Goal: Task Accomplishment & Management: Manage account settings

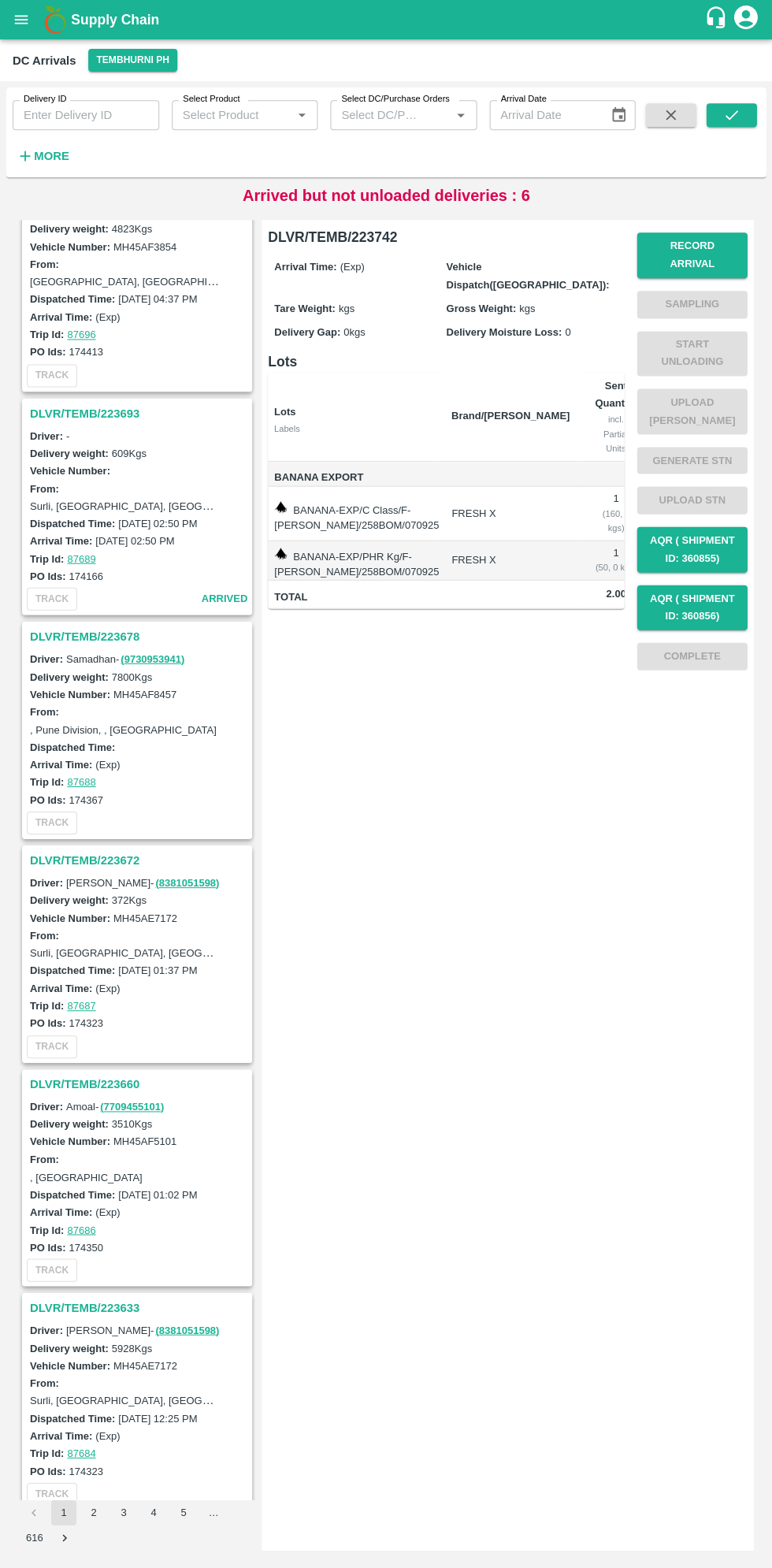
scroll to position [1611, 0]
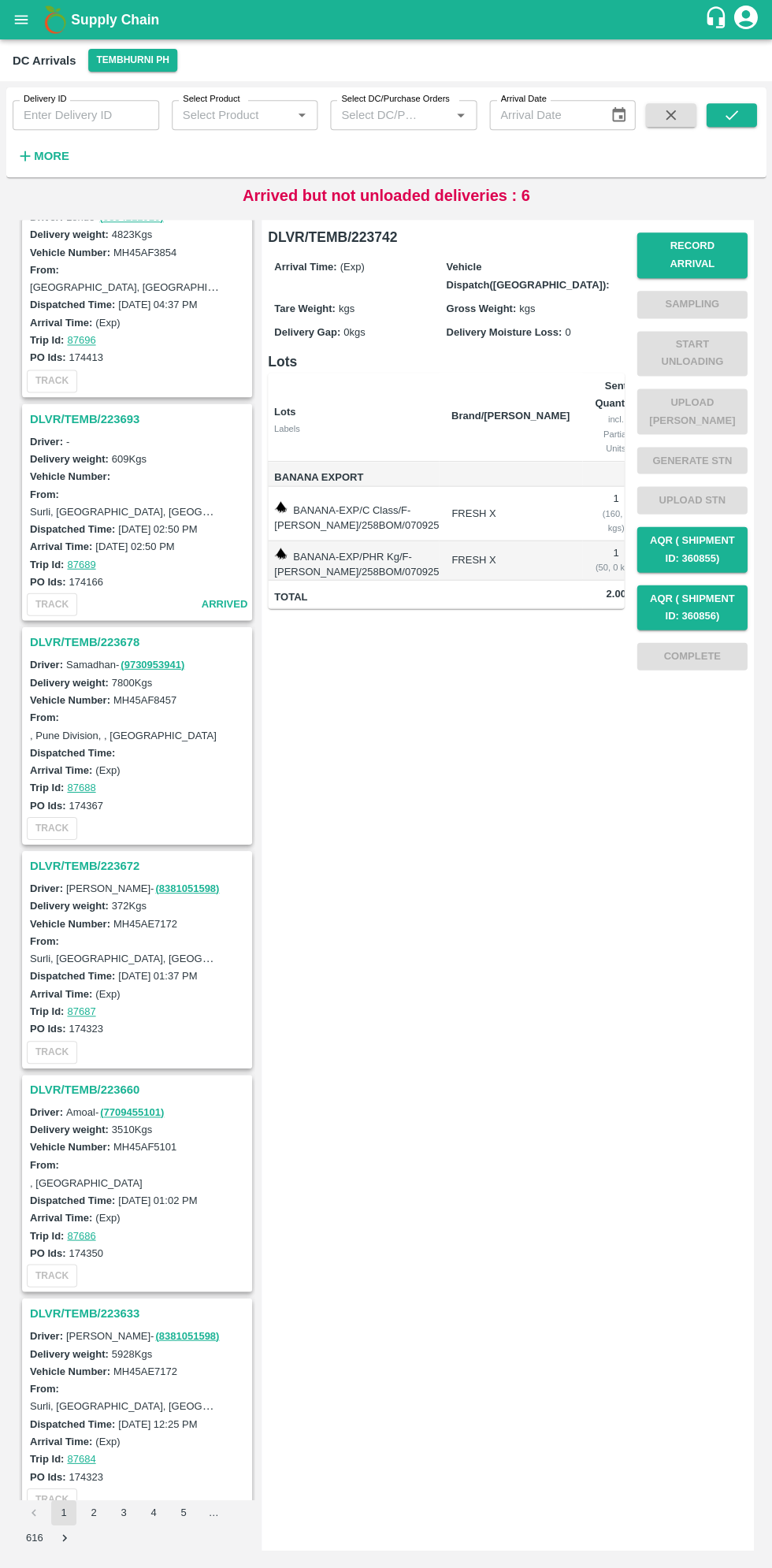
click at [62, 1080] on h3 "DLVR/TEMB/223660" at bounding box center [139, 1089] width 219 height 21
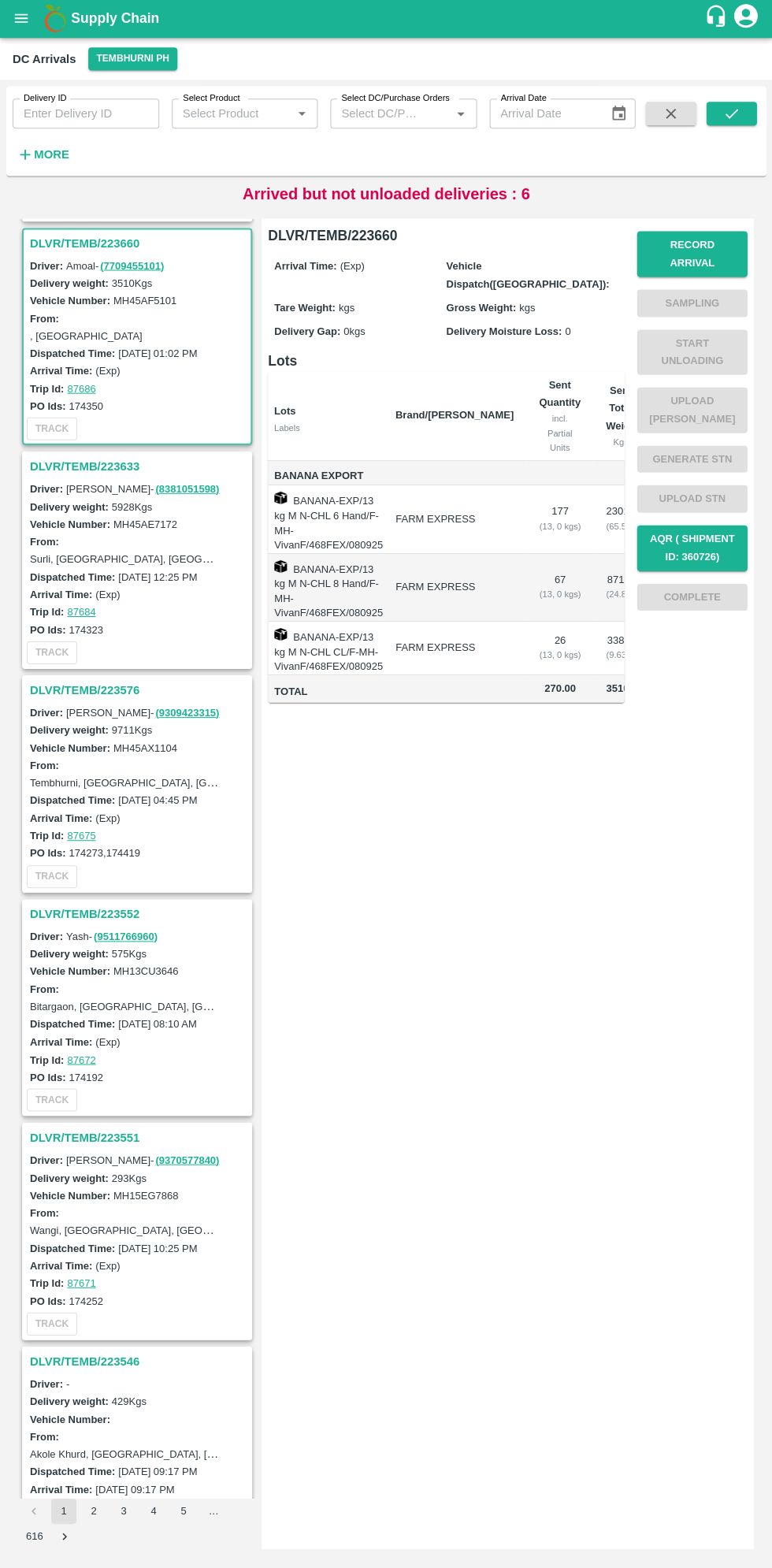
scroll to position [2457, 0]
click at [717, 247] on button "Record Arrival" at bounding box center [692, 255] width 111 height 46
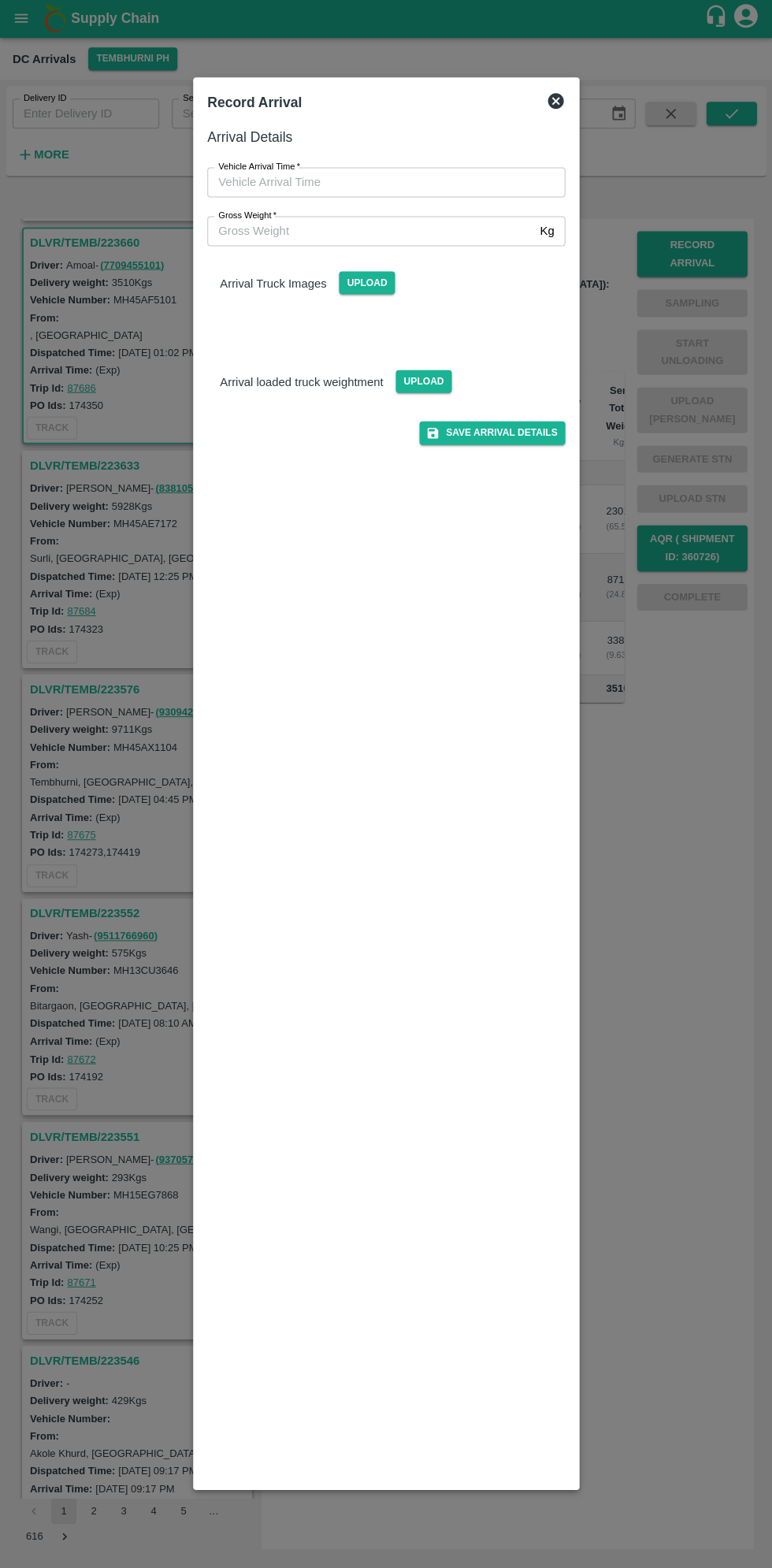
click at [291, 183] on input "Vehicle Arrival Time   *" at bounding box center [380, 183] width 346 height 30
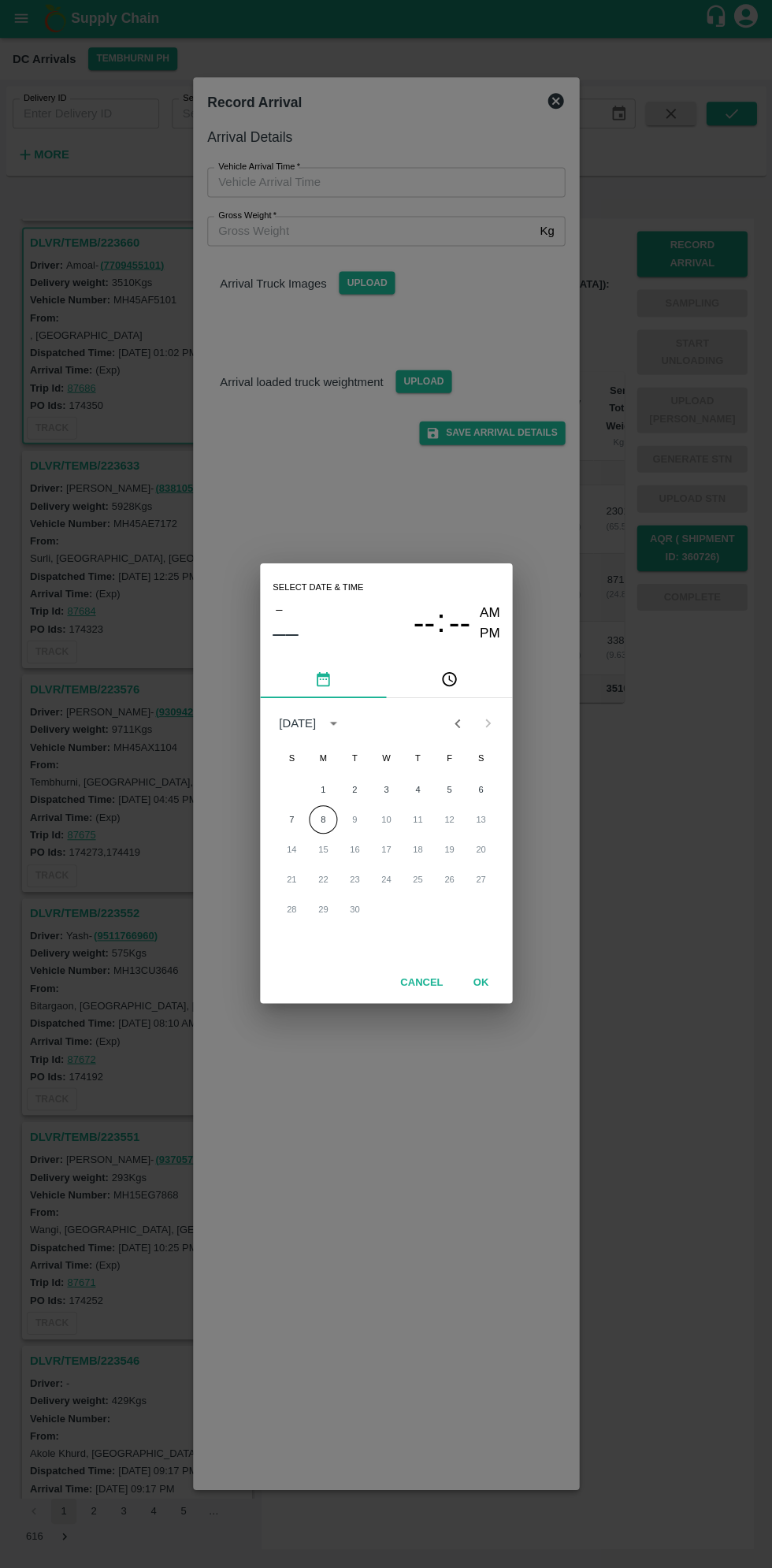
click at [455, 679] on icon "pick time" at bounding box center [449, 680] width 15 height 15
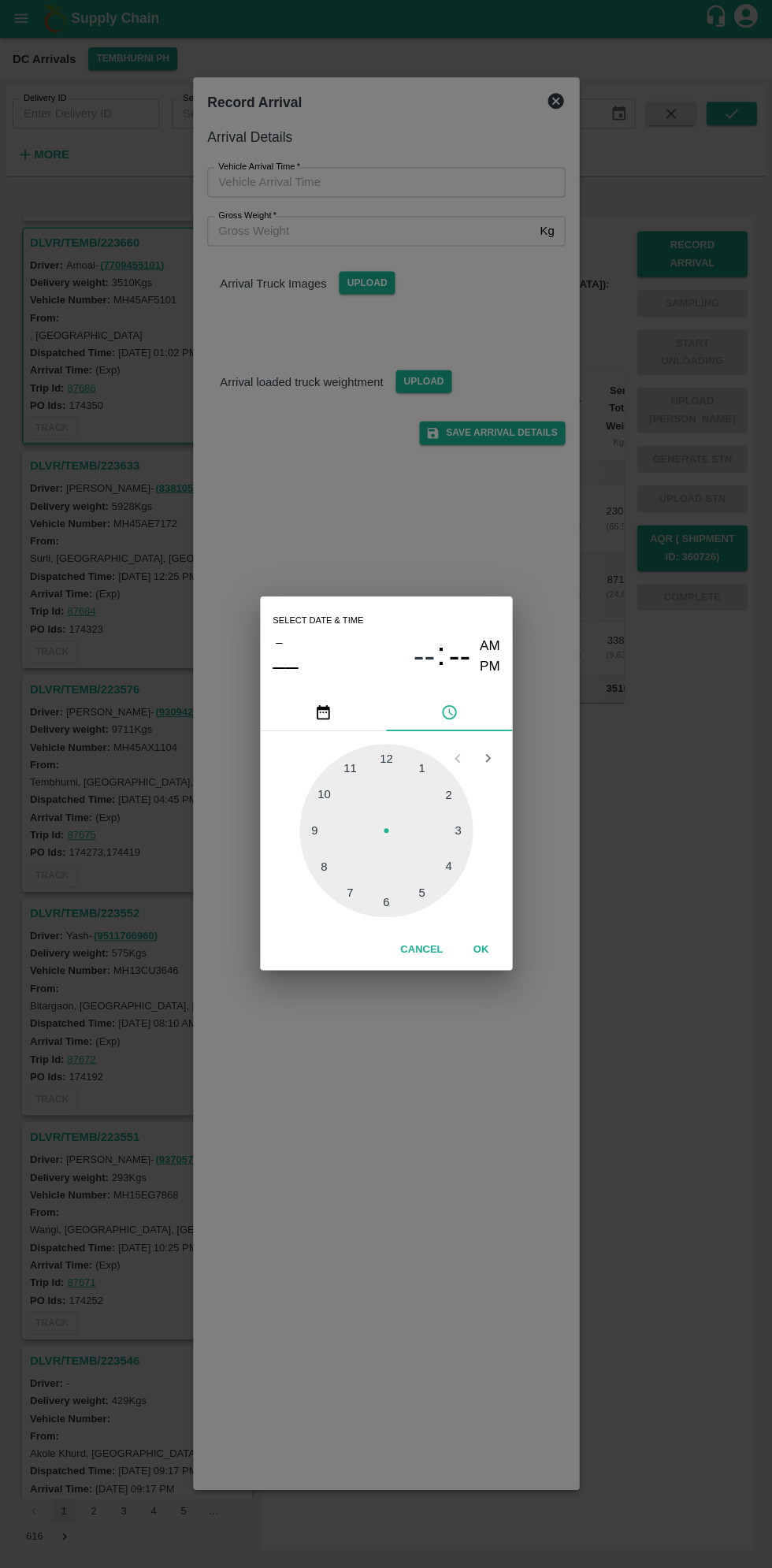
click at [467, 675] on span "--" at bounding box center [459, 657] width 22 height 38
click at [417, 946] on button "Cancel" at bounding box center [421, 950] width 55 height 27
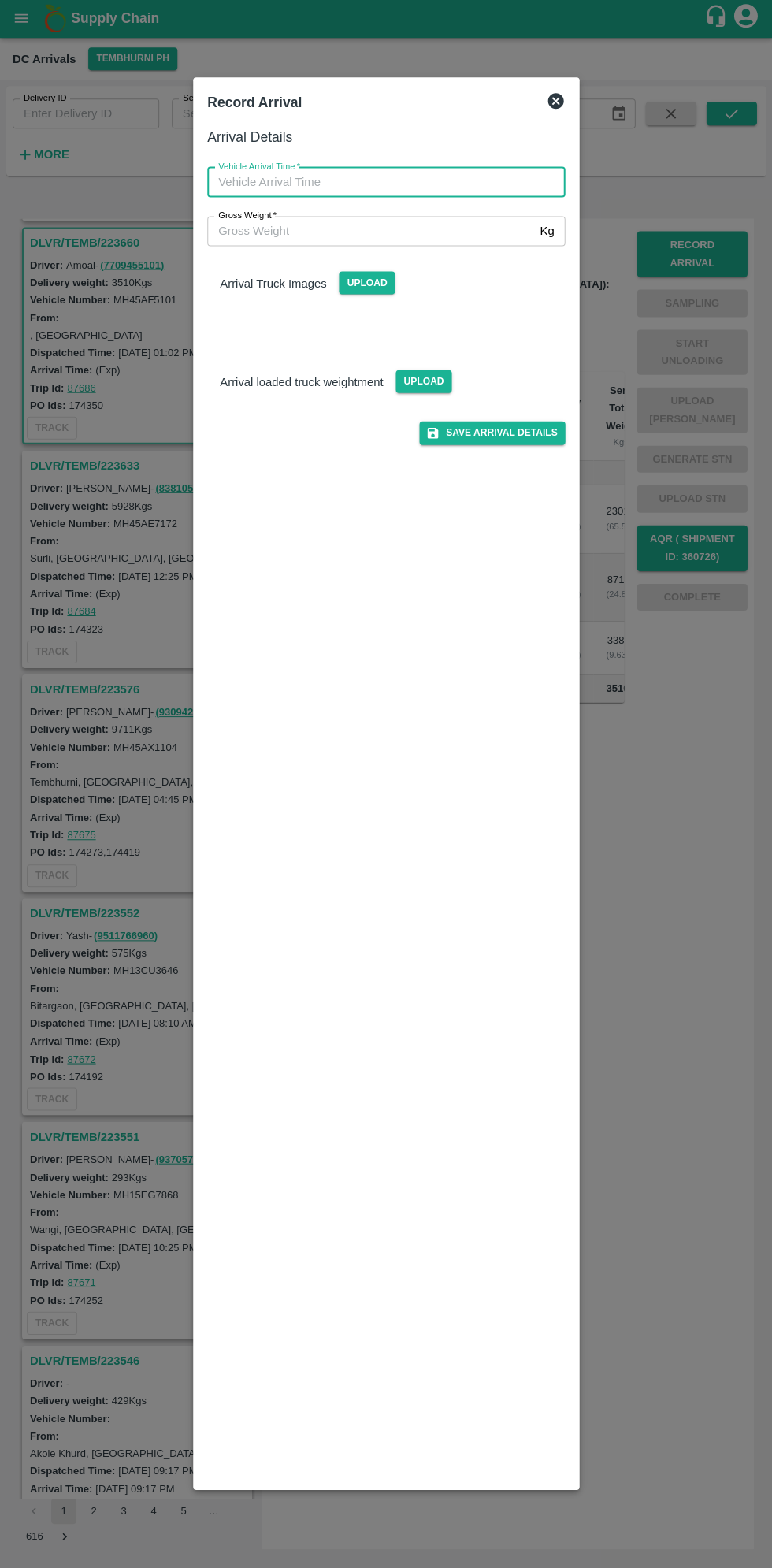
click at [410, 184] on input "Vehicle Arrival Time   *" at bounding box center [380, 183] width 346 height 30
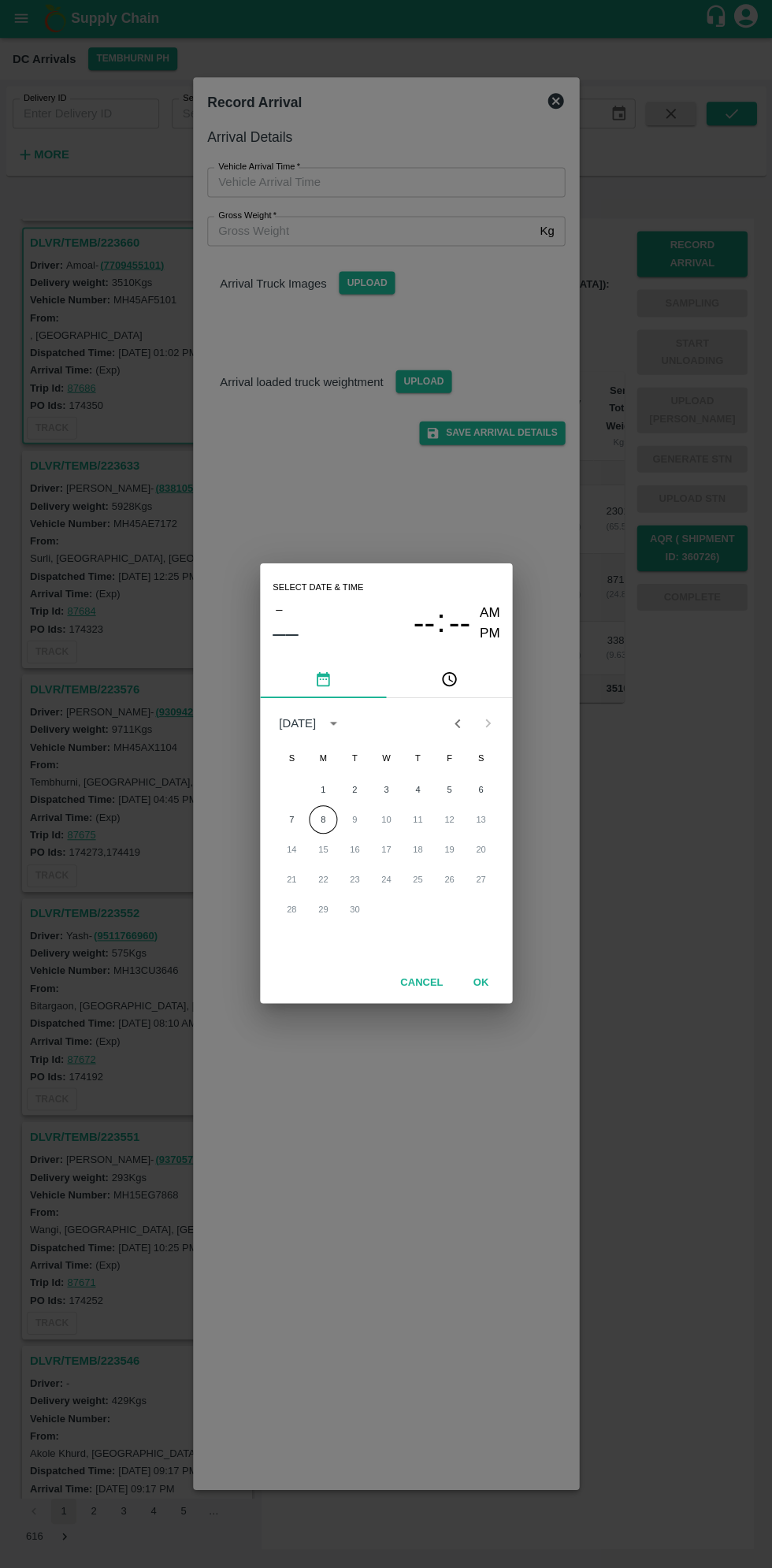
click at [454, 679] on icon "pick time" at bounding box center [449, 680] width 18 height 18
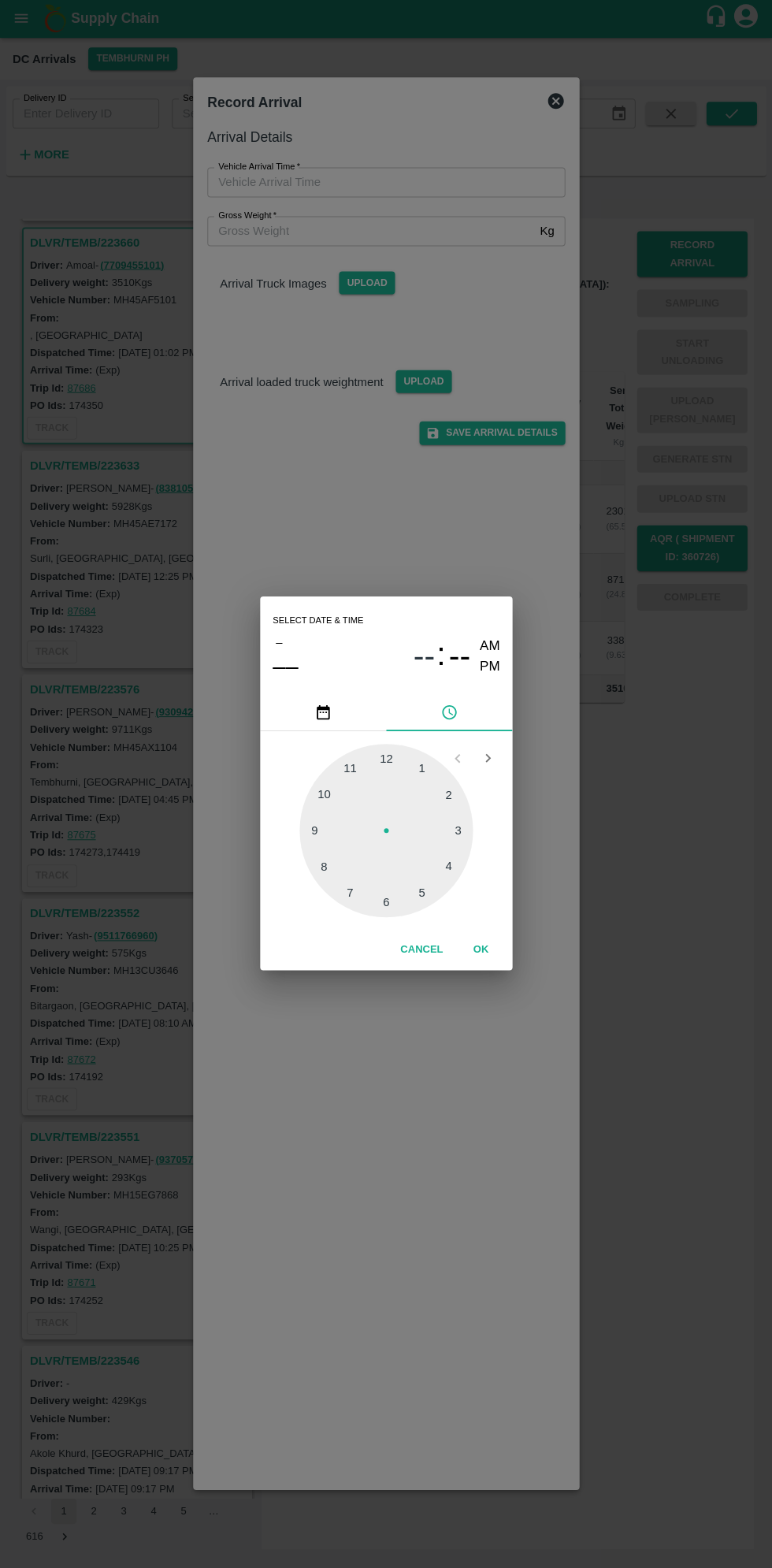
click at [439, 895] on div at bounding box center [386, 831] width 173 height 173
type input "[DATE] 05:00 AM"
click at [481, 953] on button "OK" at bounding box center [480, 950] width 51 height 27
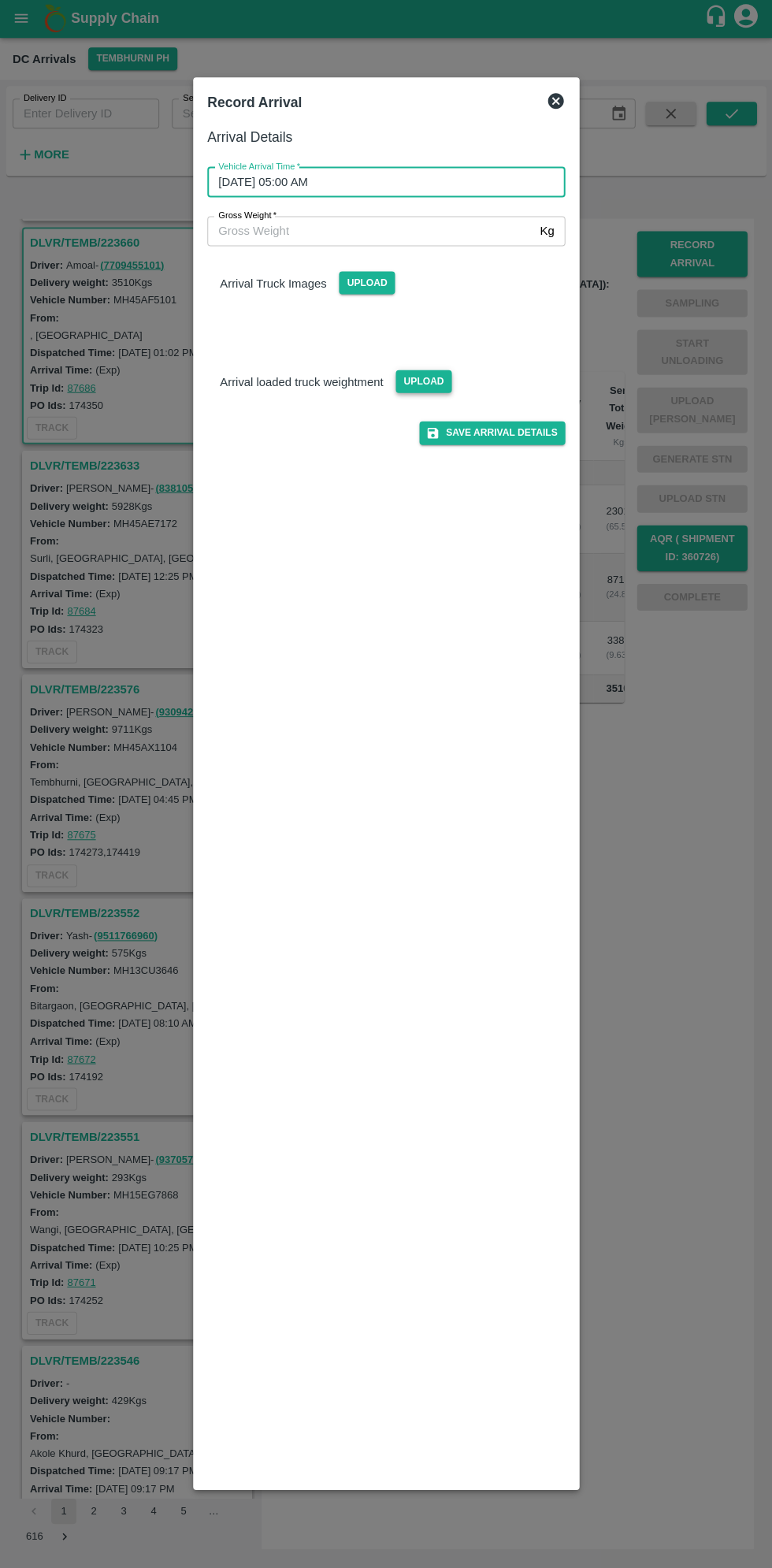
click at [431, 382] on span "Upload" at bounding box center [423, 383] width 56 height 22
click at [0, 0] on input "Upload" at bounding box center [0, 0] width 0 height 0
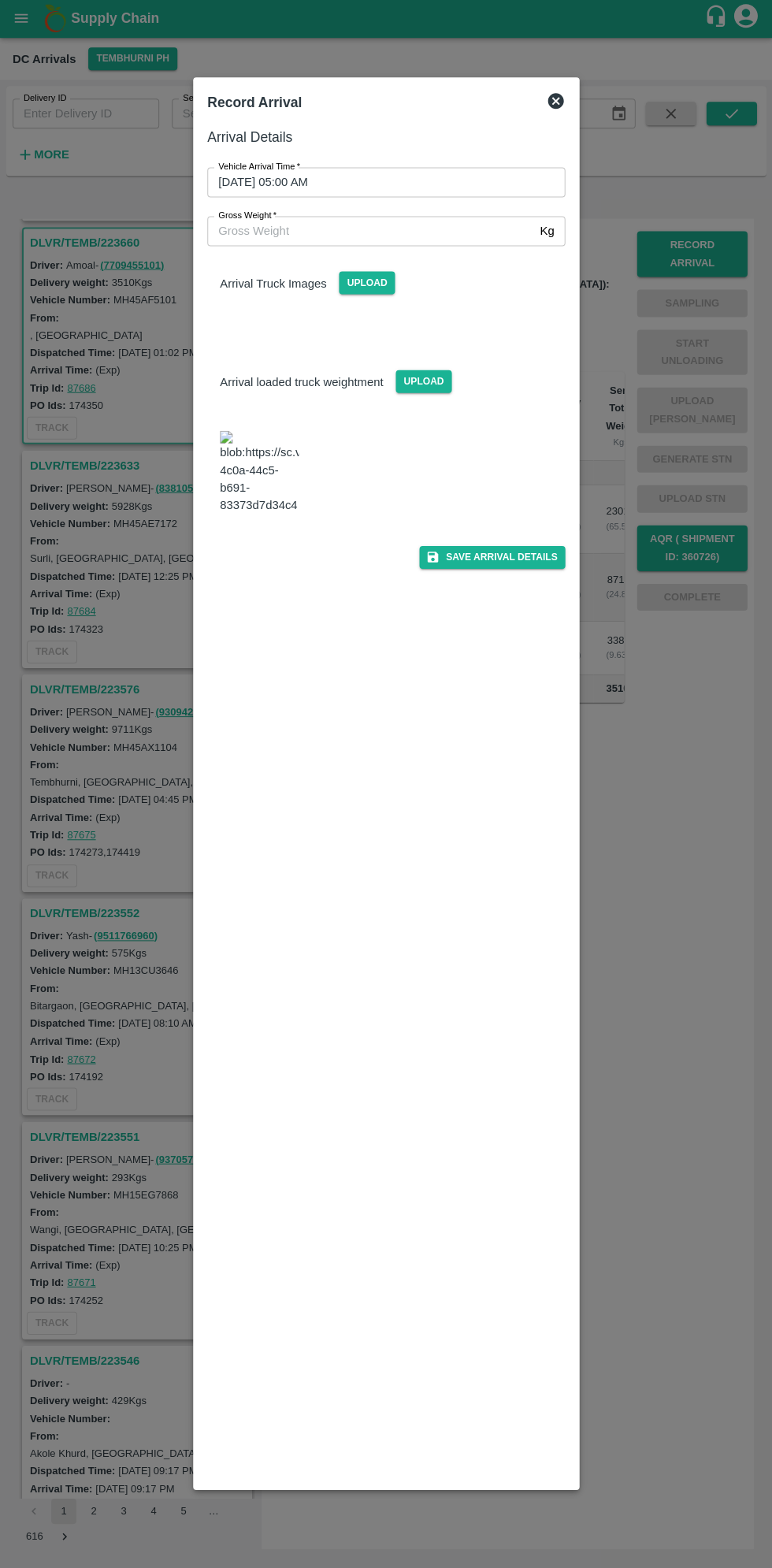
click at [271, 500] on img at bounding box center [259, 472] width 79 height 83
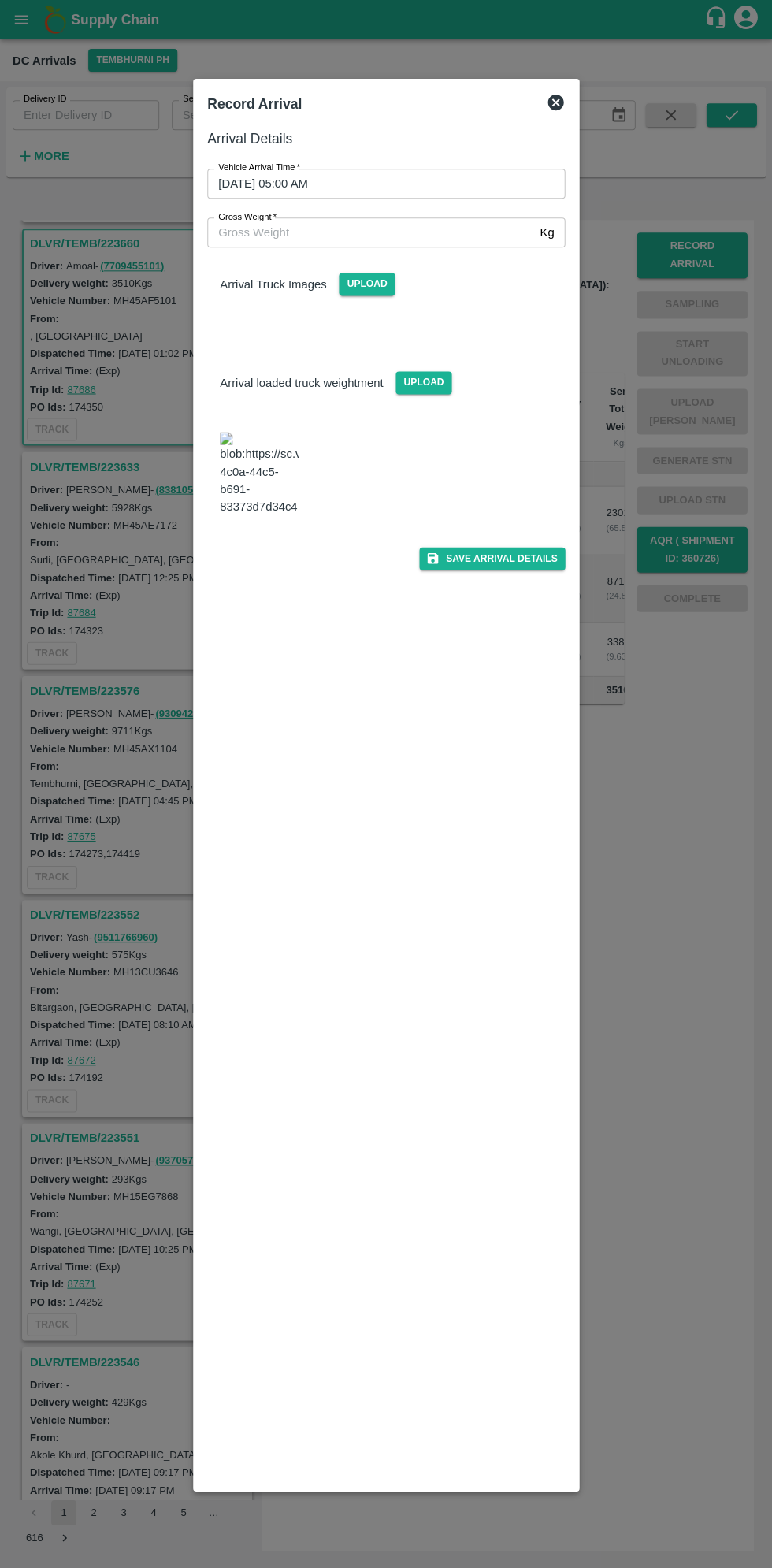
click at [268, 232] on input "Gross Weight   *" at bounding box center [370, 232] width 326 height 30
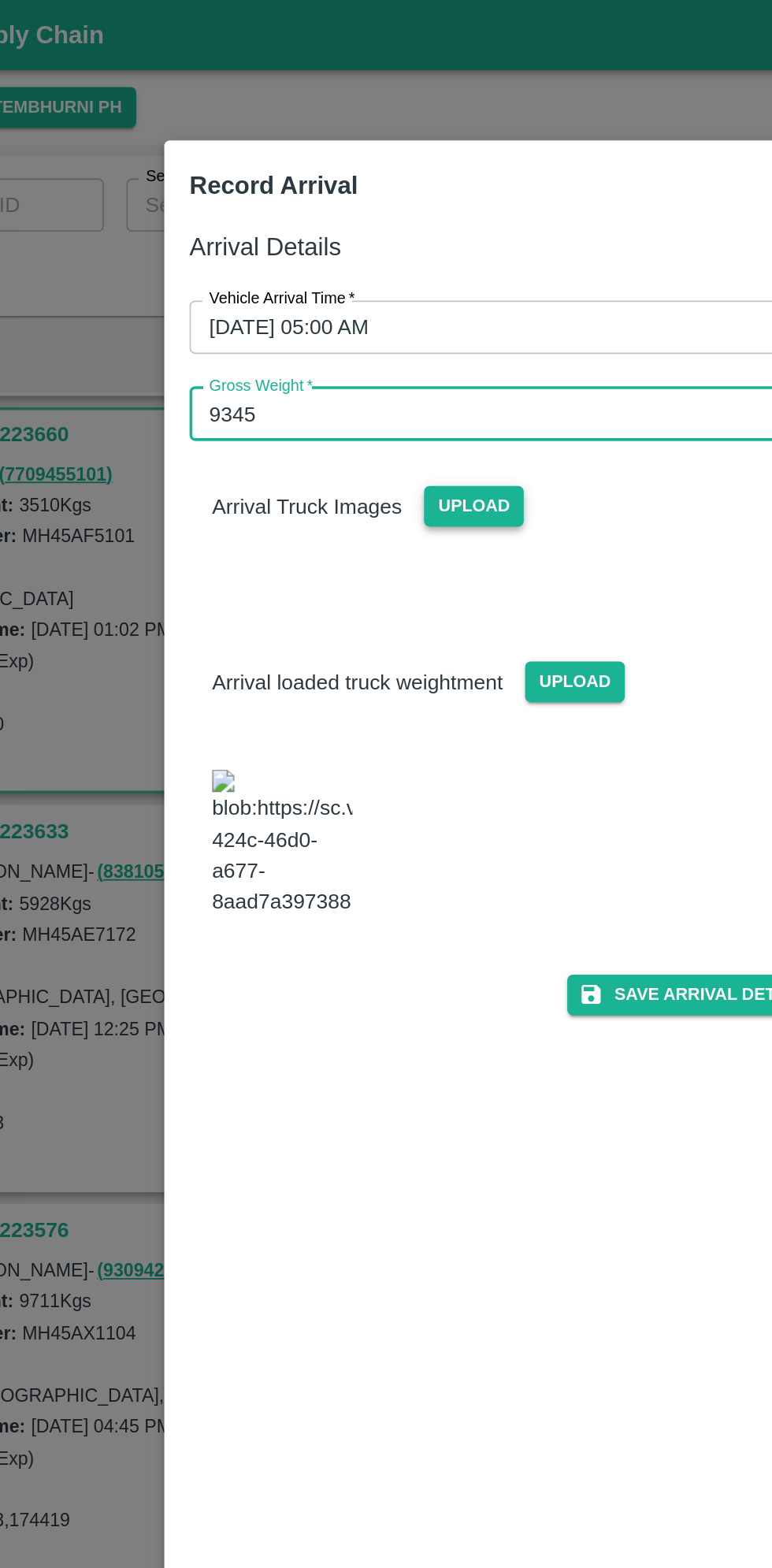
type input "9345"
click at [372, 282] on span "Upload" at bounding box center [366, 284] width 56 height 22
click at [0, 0] on input "Upload" at bounding box center [0, 0] width 0 height 0
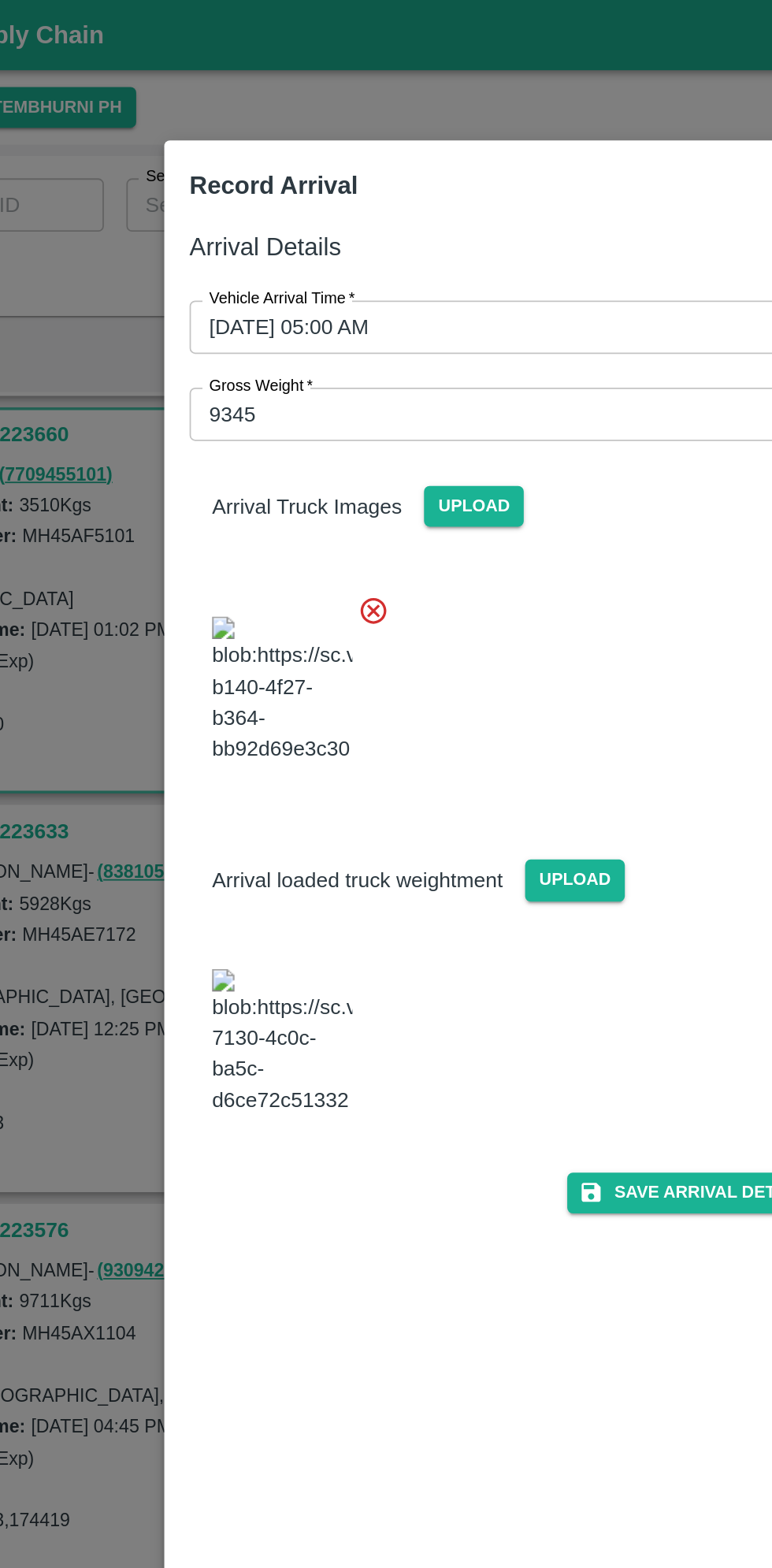
click at [312, 343] on icon at bounding box center [310, 342] width 18 height 18
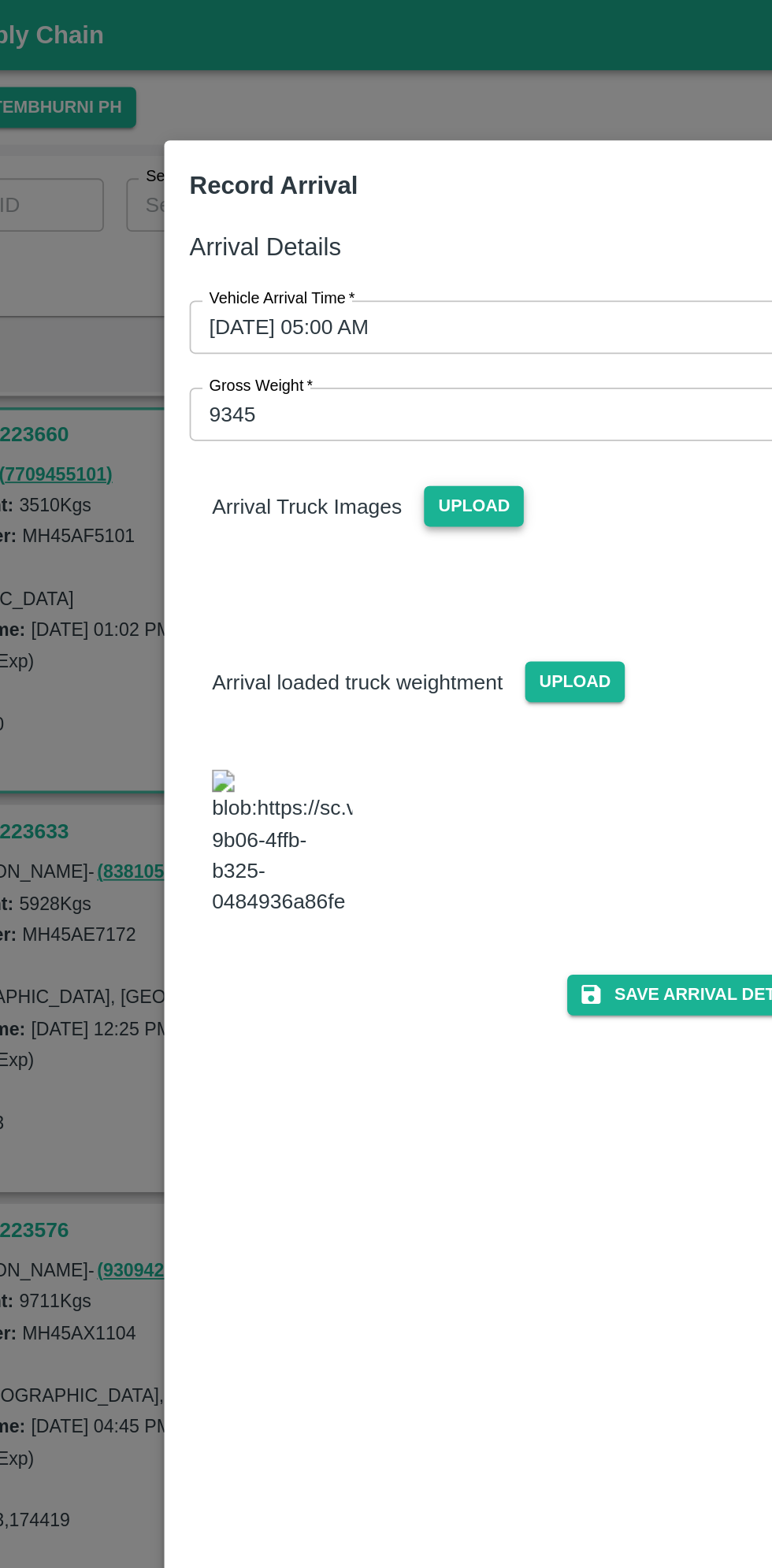
click at [355, 282] on span "Upload" at bounding box center [366, 284] width 56 height 22
click at [0, 0] on input "Upload" at bounding box center [0, 0] width 0 height 0
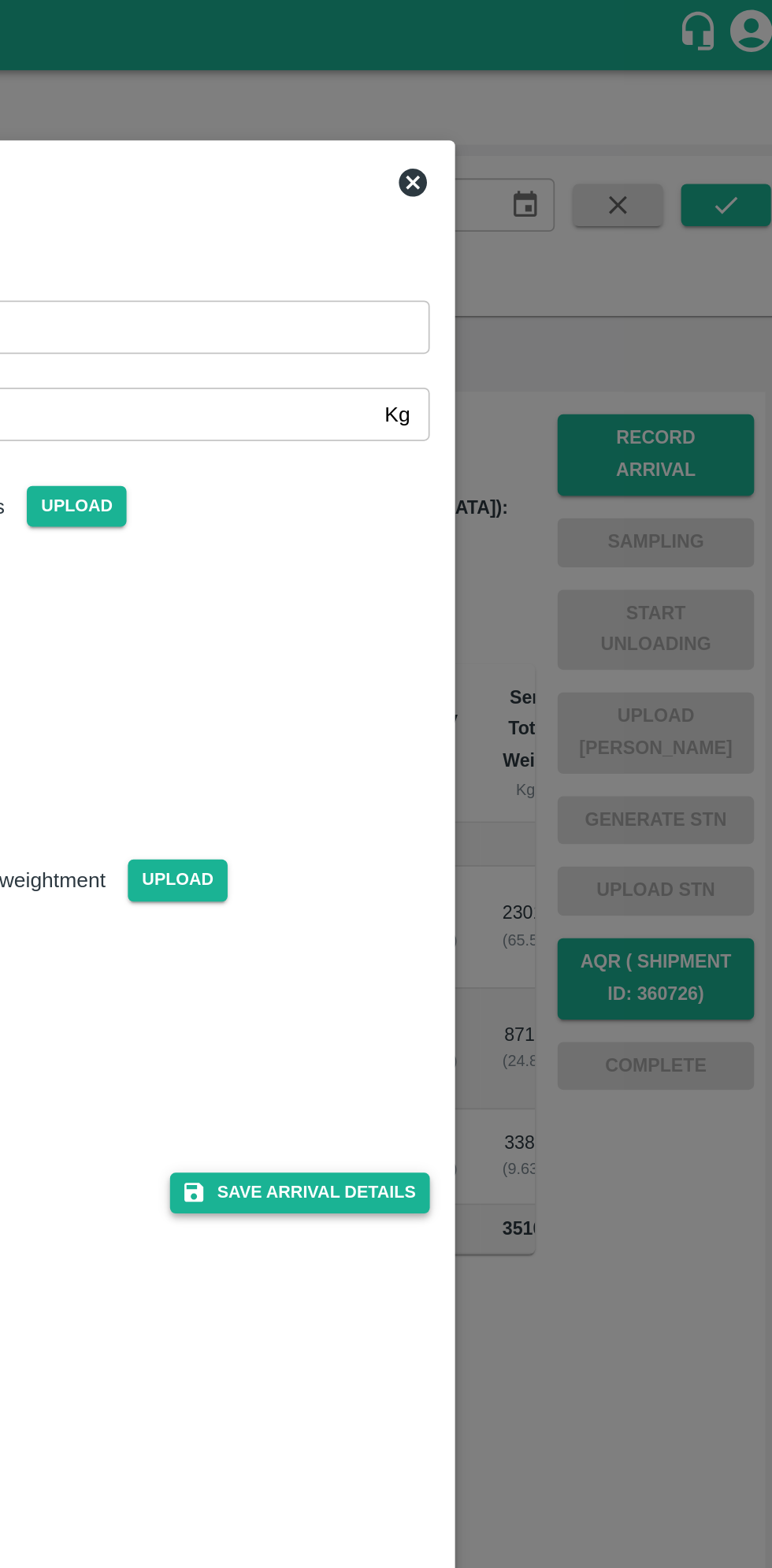
click at [510, 681] on button "Save Arrival Details" at bounding box center [492, 669] width 146 height 22
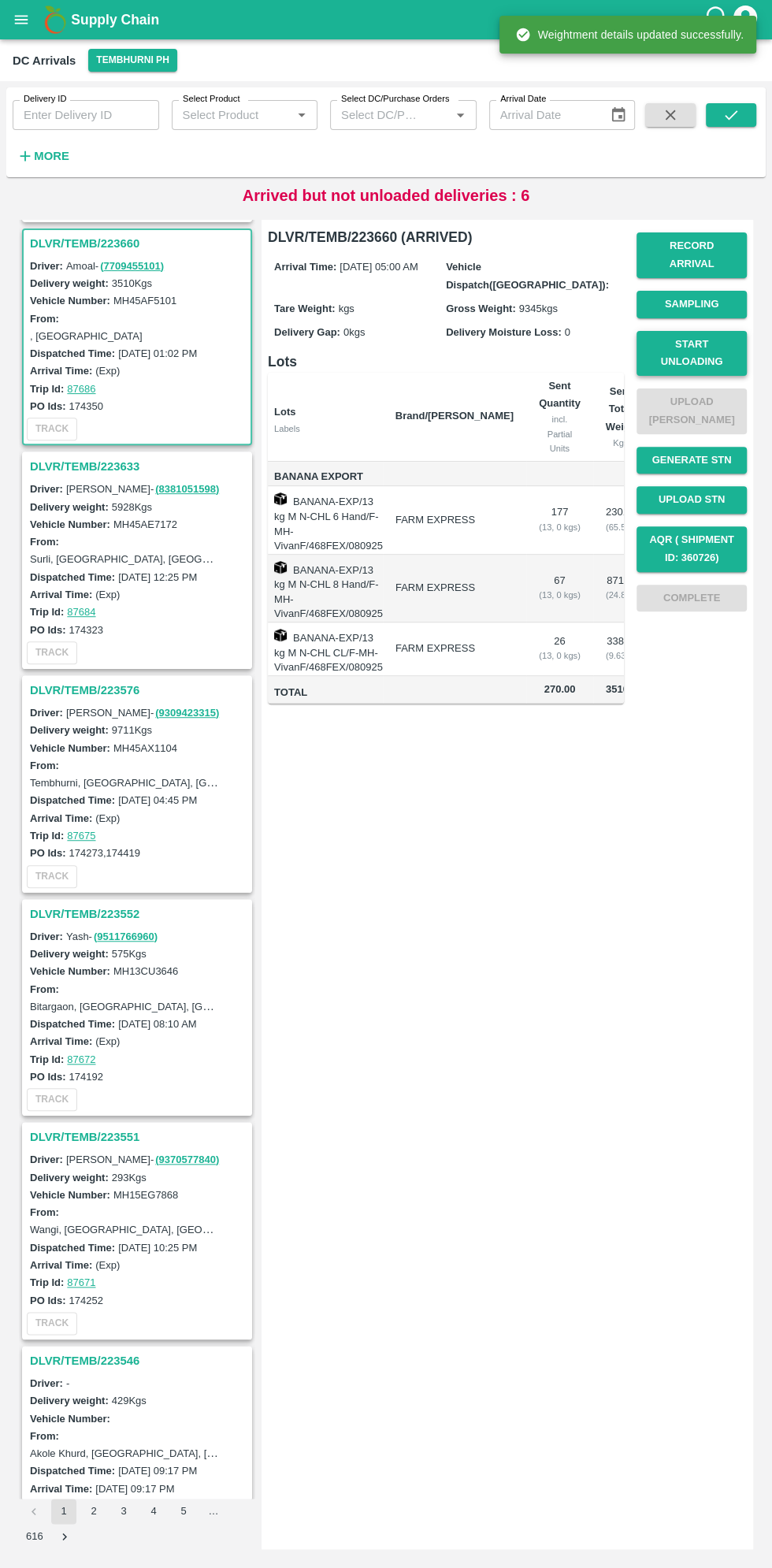
click at [701, 343] on button "Start Unloading" at bounding box center [692, 354] width 111 height 46
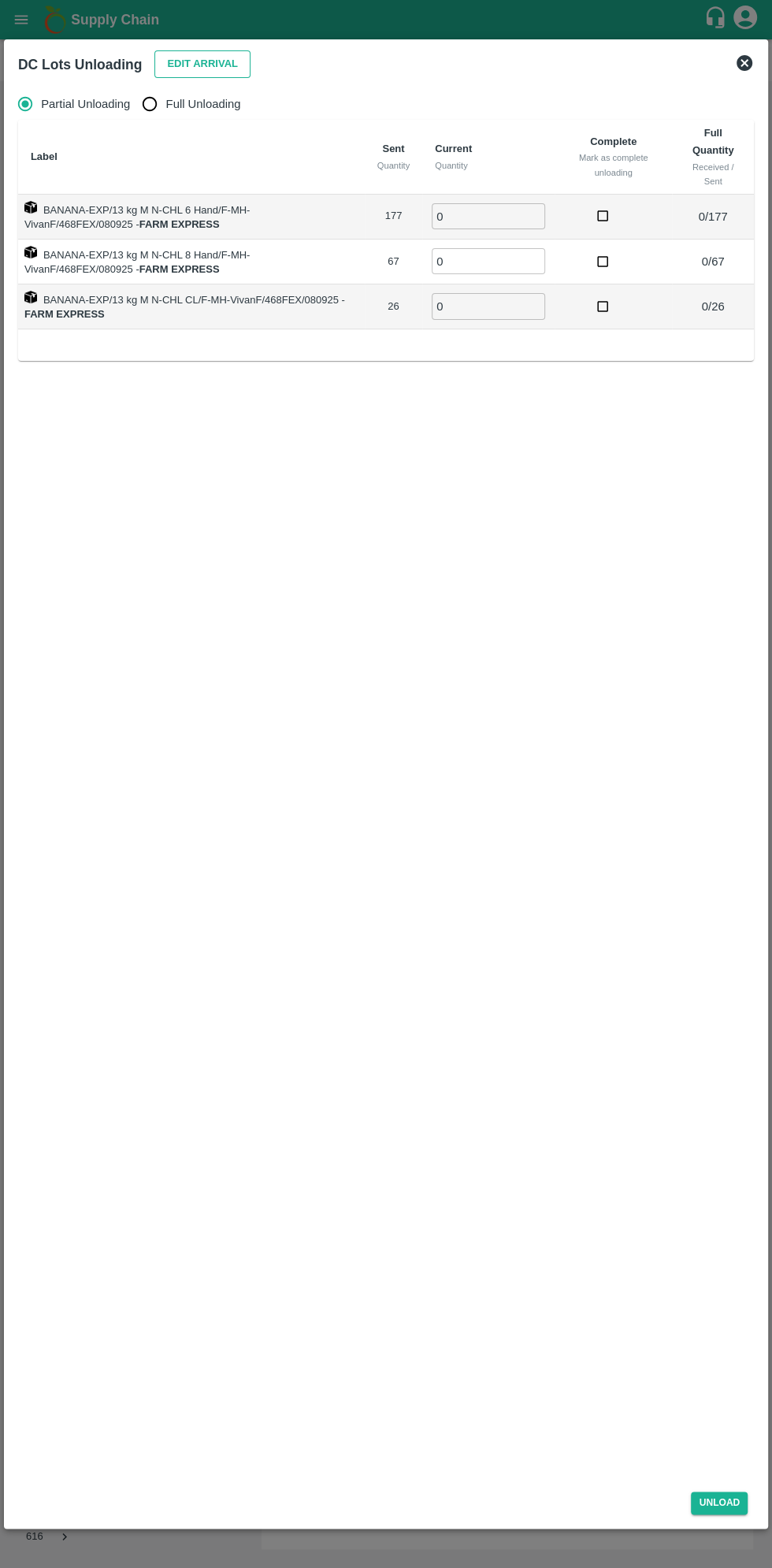
click at [201, 57] on button "Edit Arrival" at bounding box center [203, 64] width 96 height 27
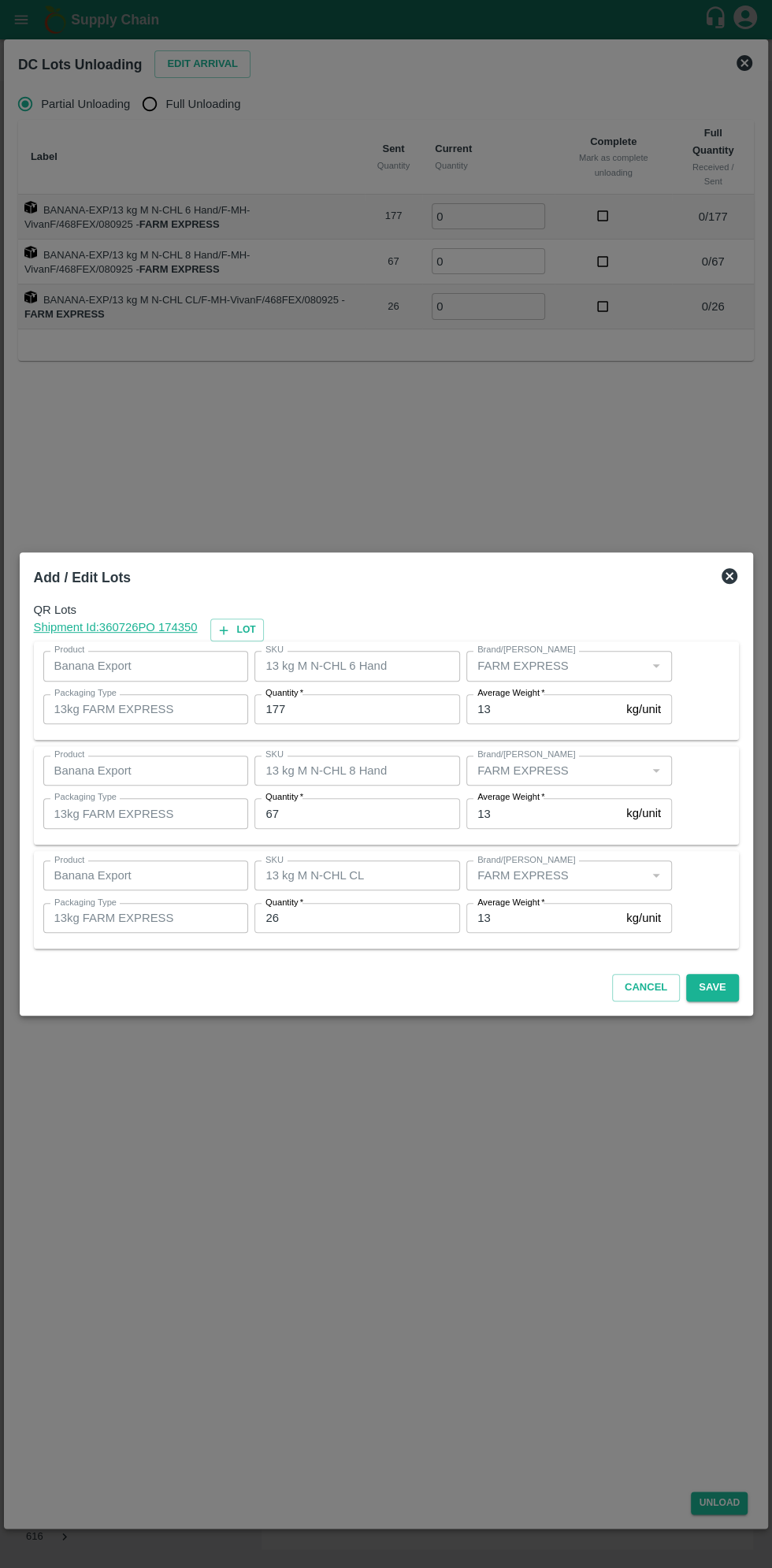
click at [348, 709] on input "177" at bounding box center [357, 708] width 205 height 30
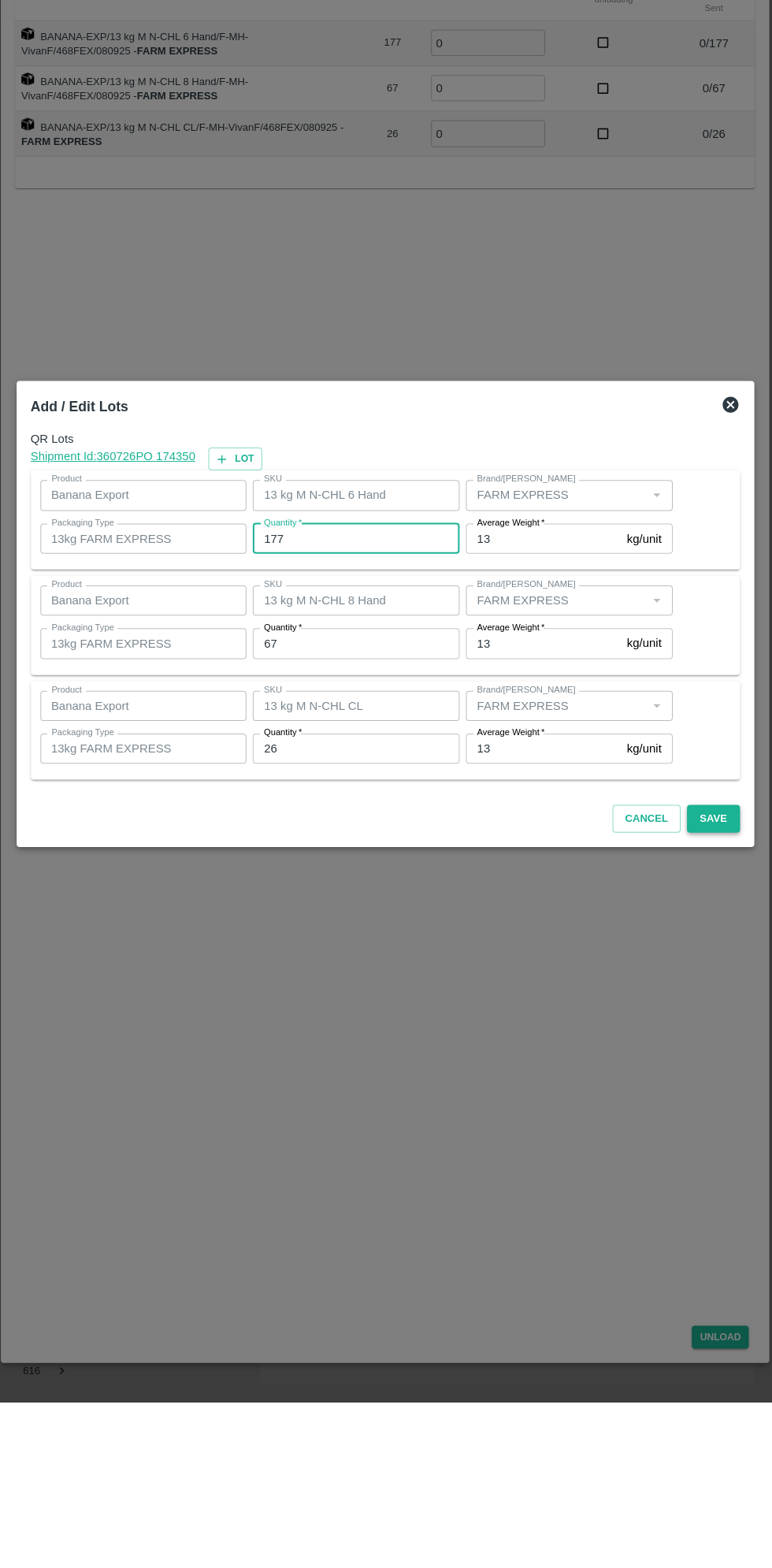
click at [734, 995] on button "Save" at bounding box center [712, 987] width 52 height 27
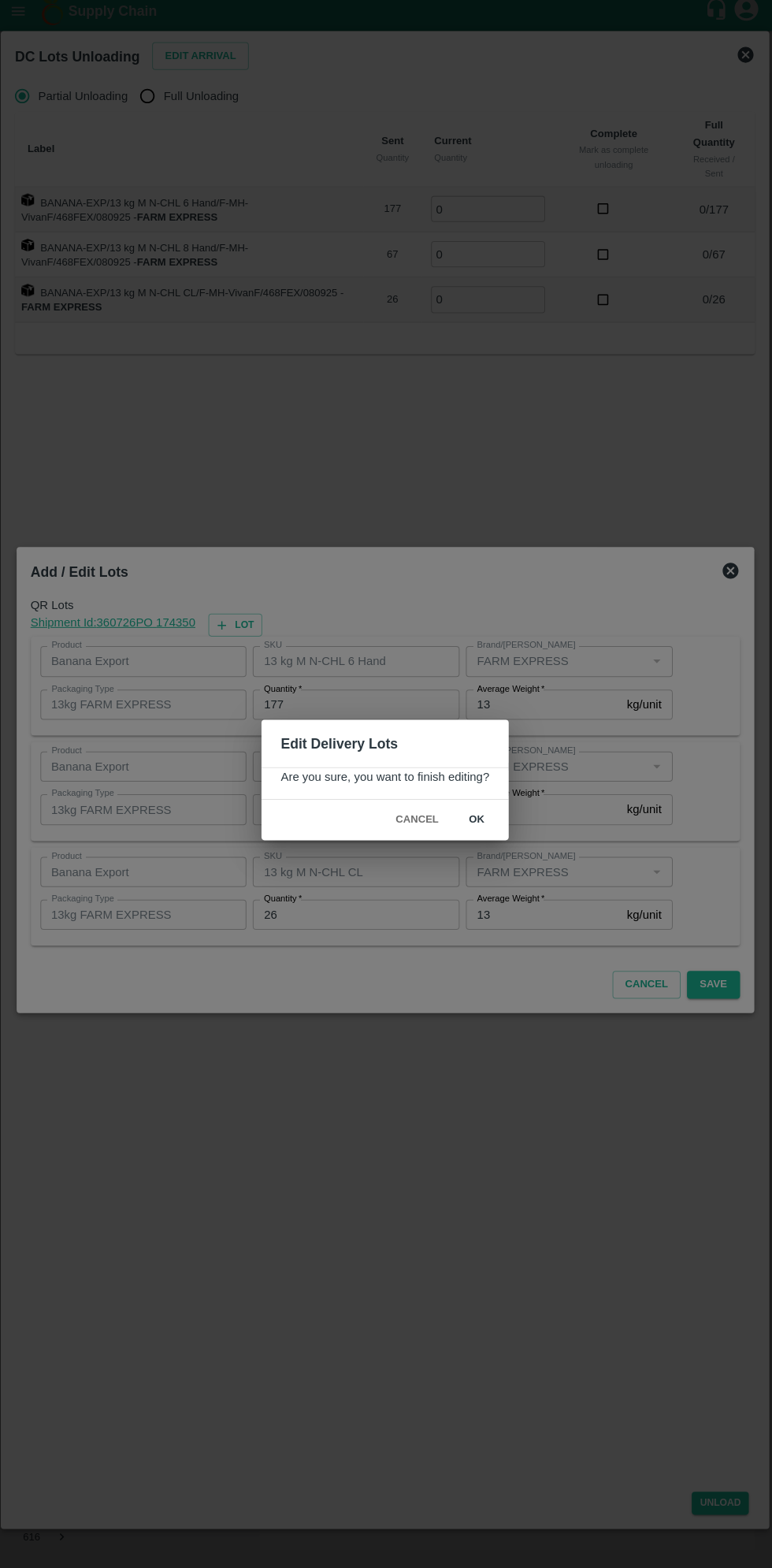
click at [475, 823] on button "ok" at bounding box center [477, 824] width 51 height 27
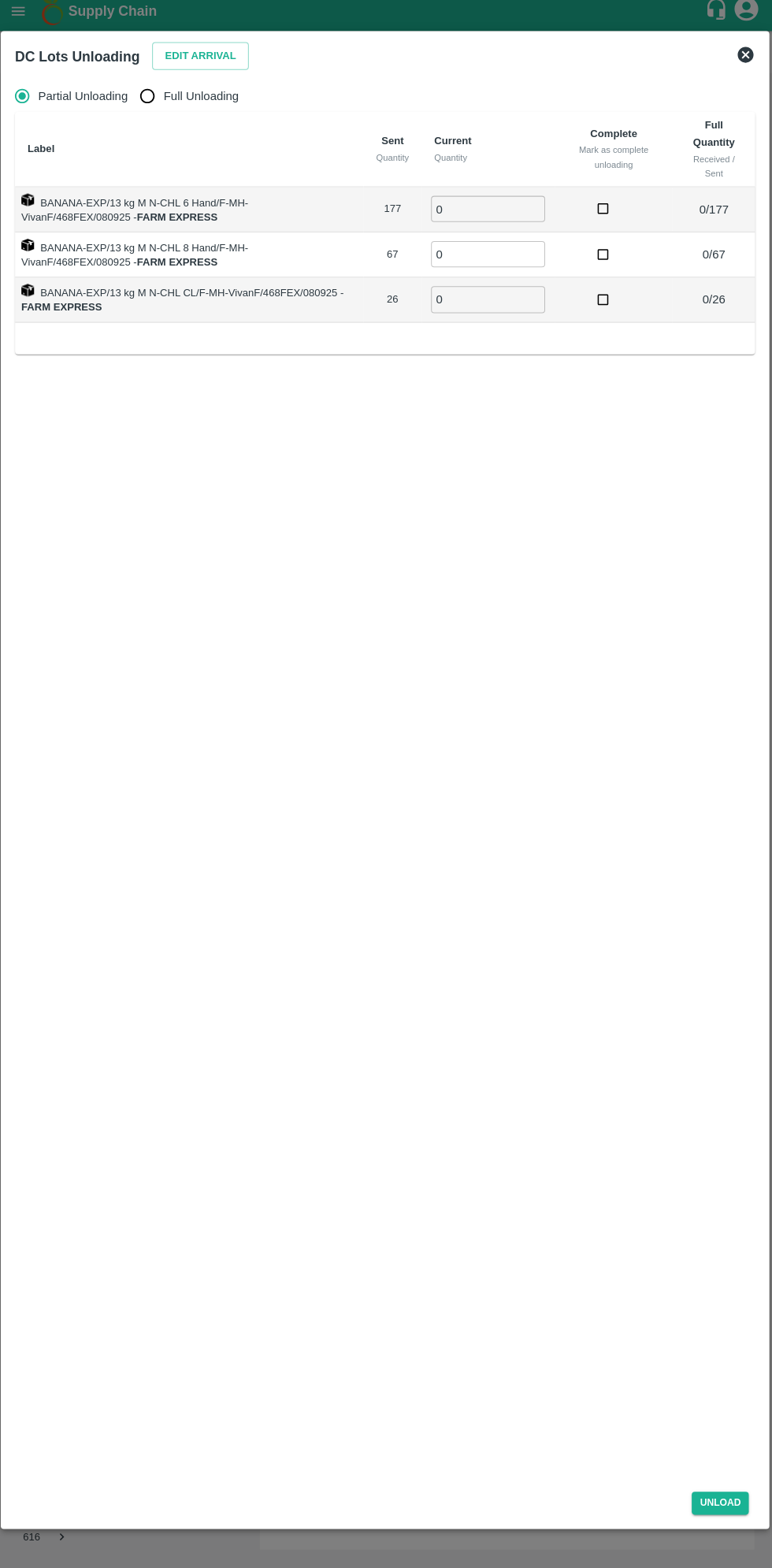
click at [468, 216] on input "0" at bounding box center [487, 216] width 113 height 26
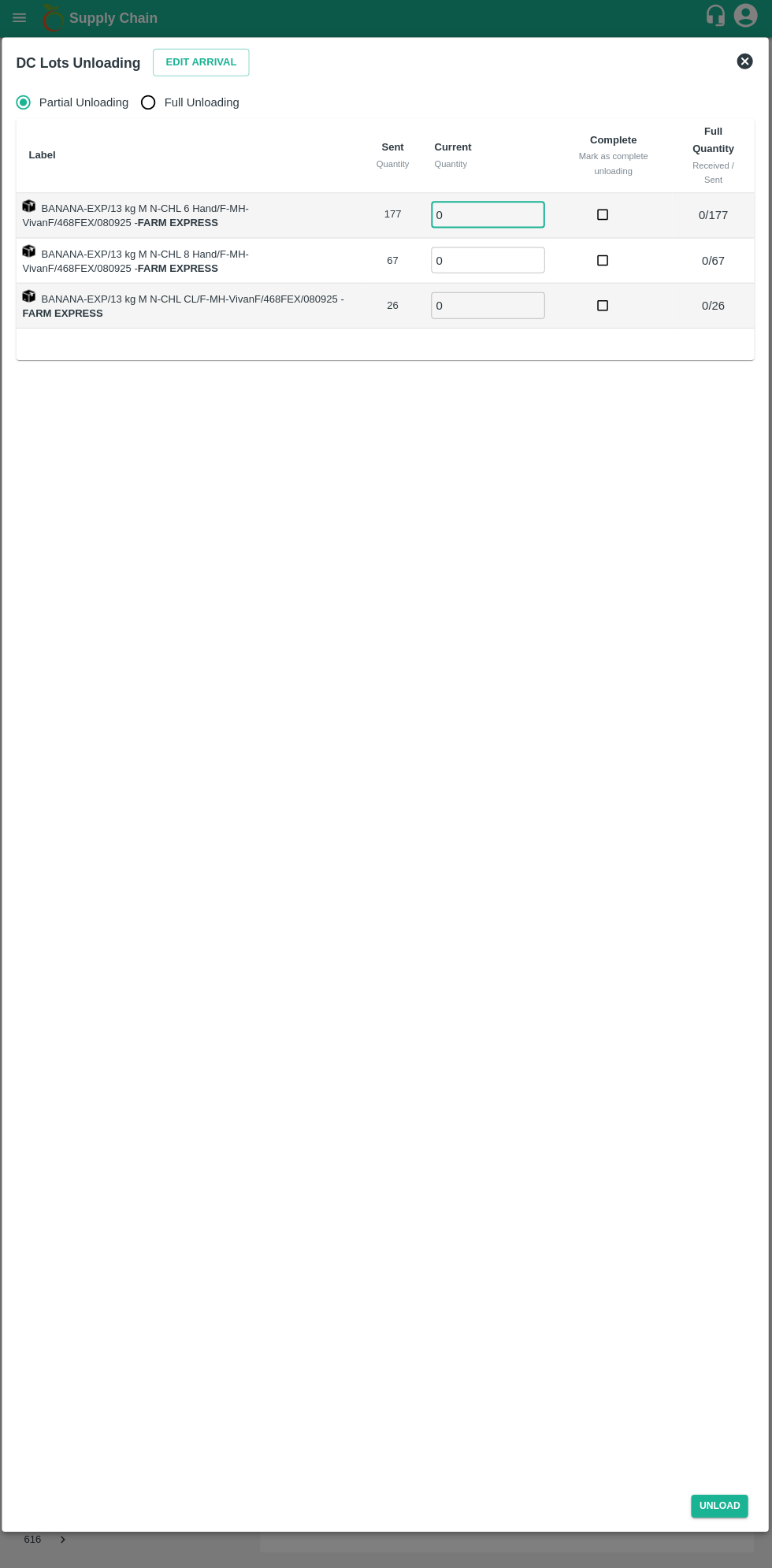
click at [164, 106] on input "Full Unloading" at bounding box center [149, 103] width 31 height 31
radio input "true"
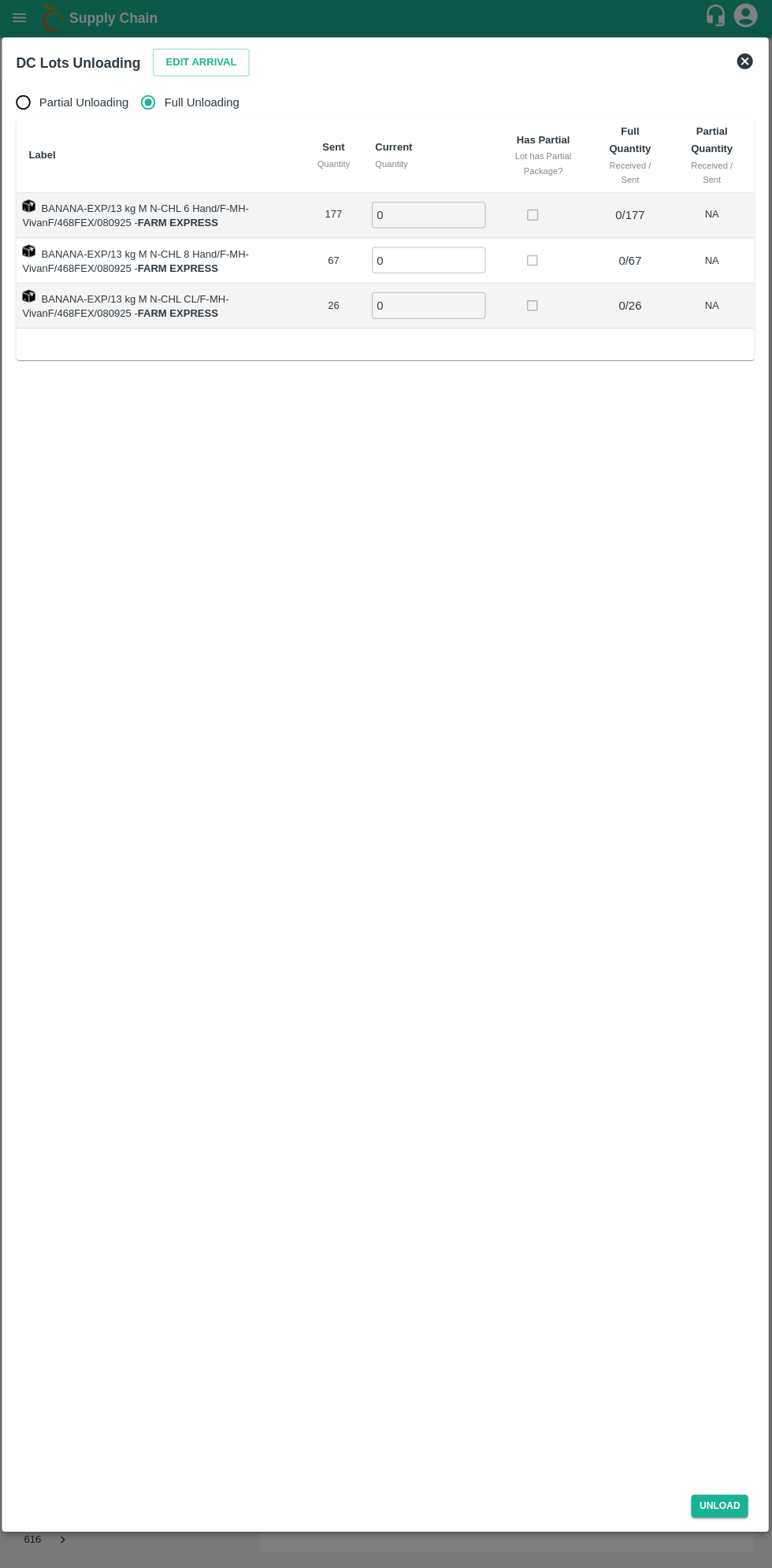
click at [425, 216] on input "0" at bounding box center [429, 216] width 113 height 26
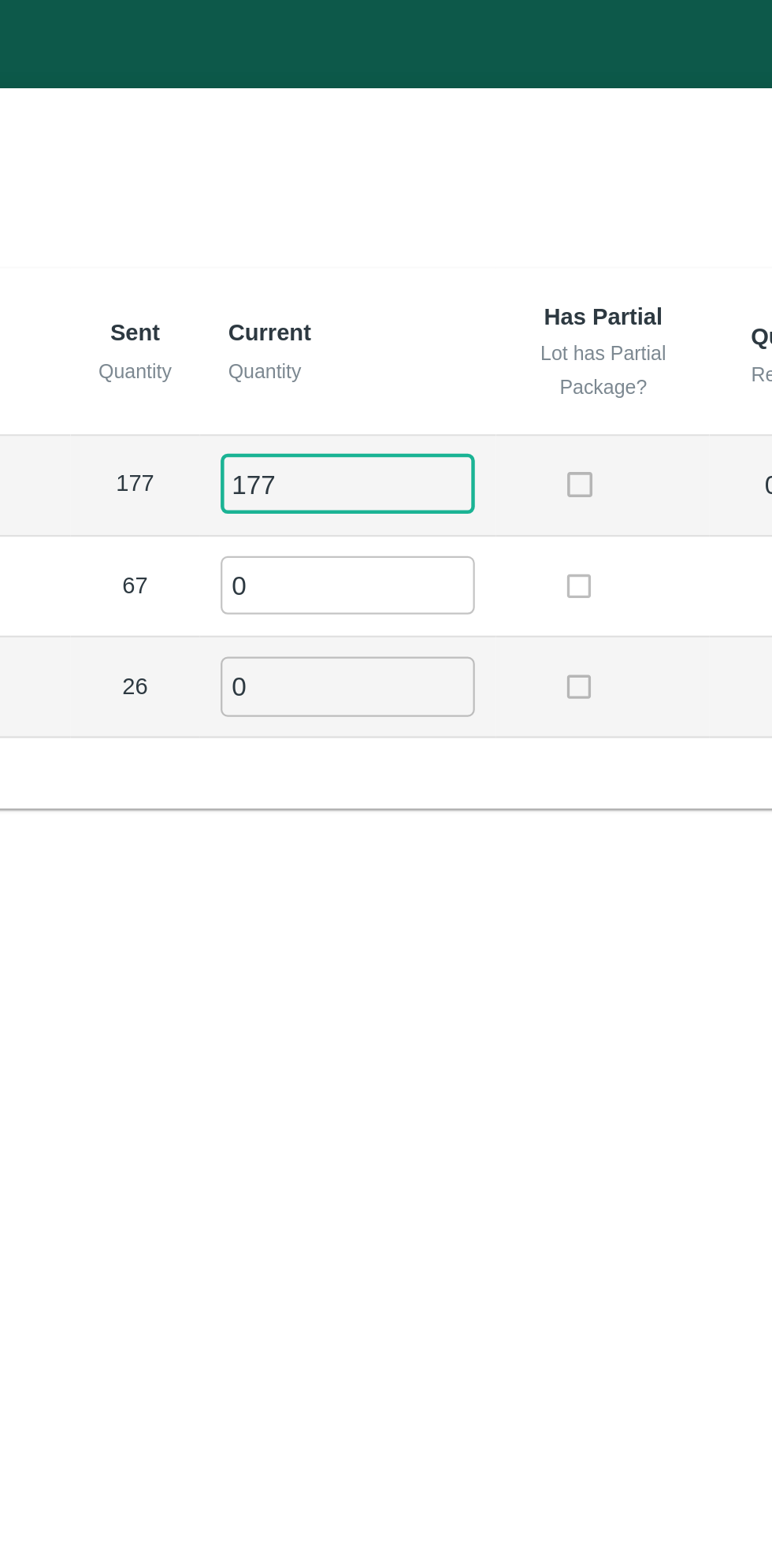
type input "177"
click at [413, 263] on input "0" at bounding box center [429, 261] width 113 height 26
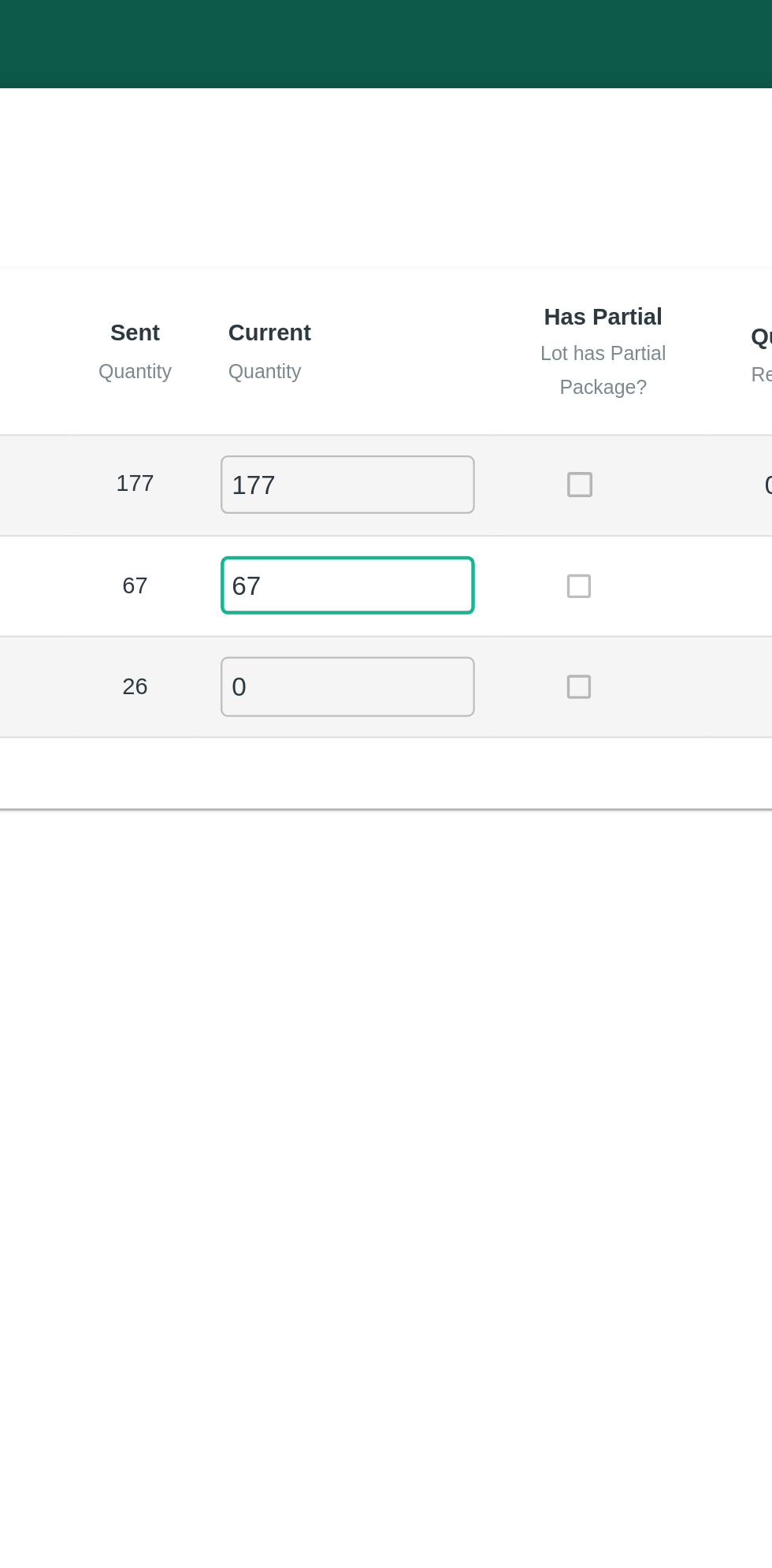
type input "67"
click at [406, 310] on input "0" at bounding box center [429, 306] width 113 height 26
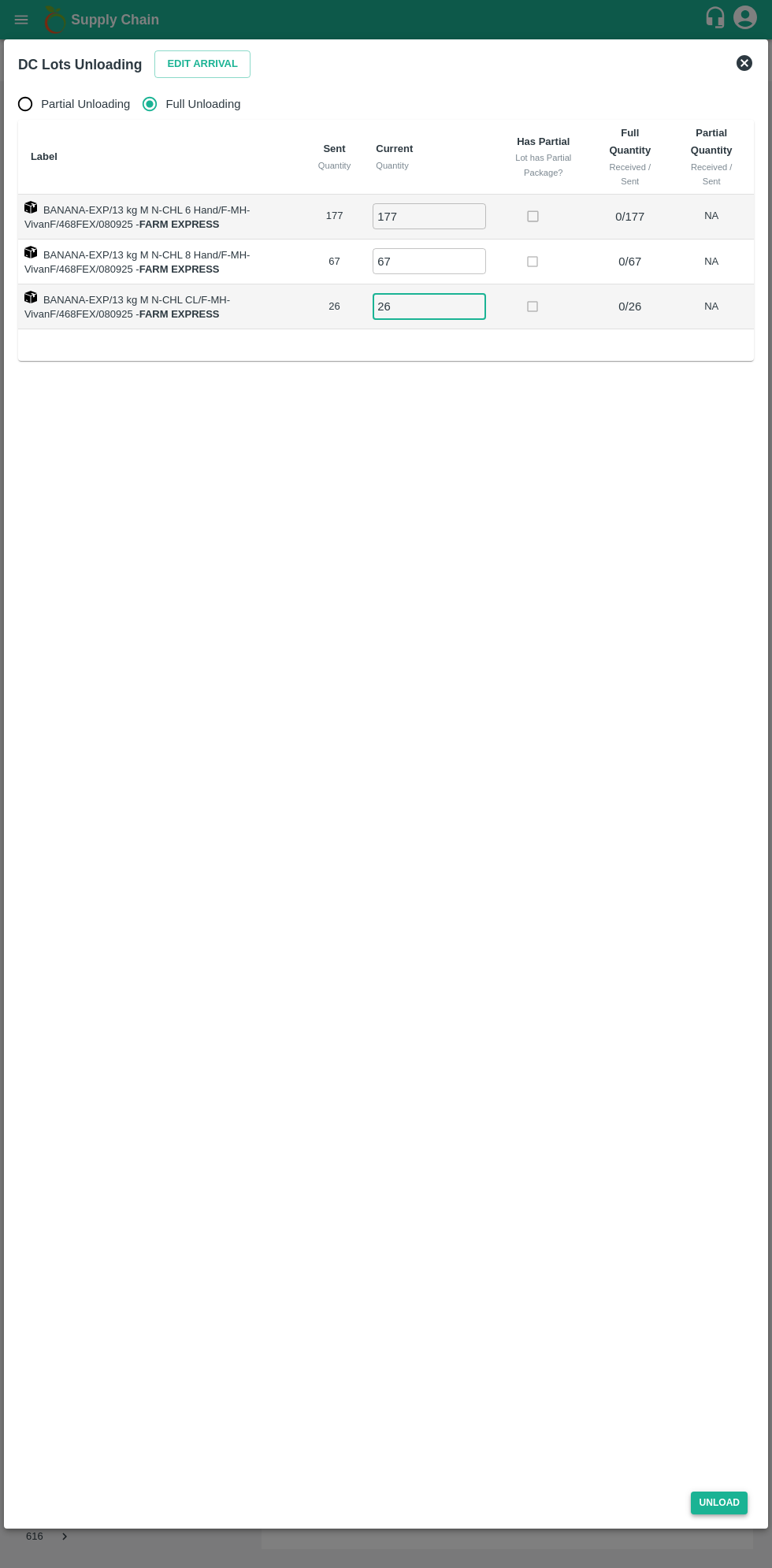
type input "26"
click at [721, 1457] on button "Unload" at bounding box center [718, 1502] width 57 height 22
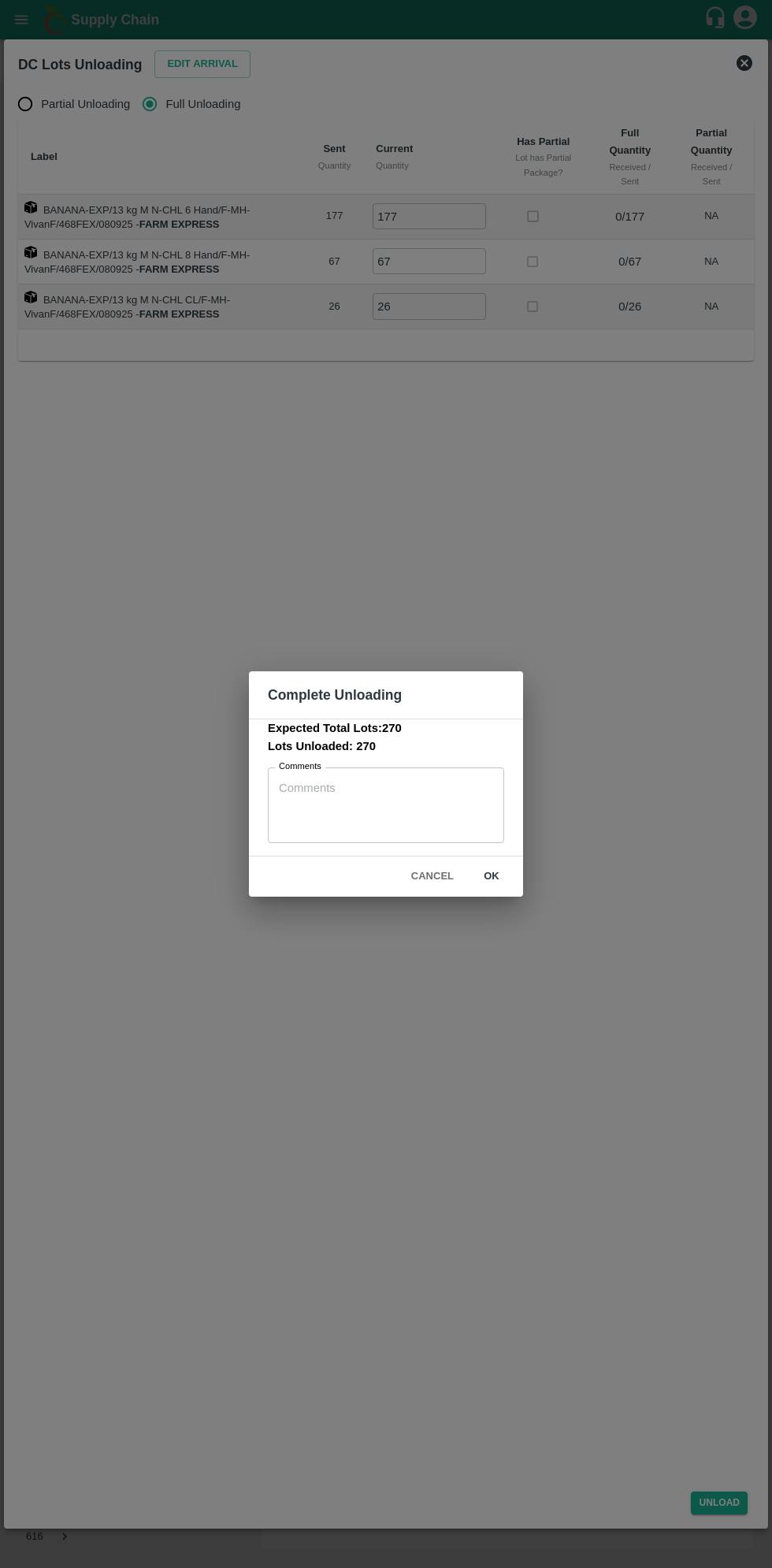
click at [491, 877] on button "ok" at bounding box center [491, 877] width 51 height 27
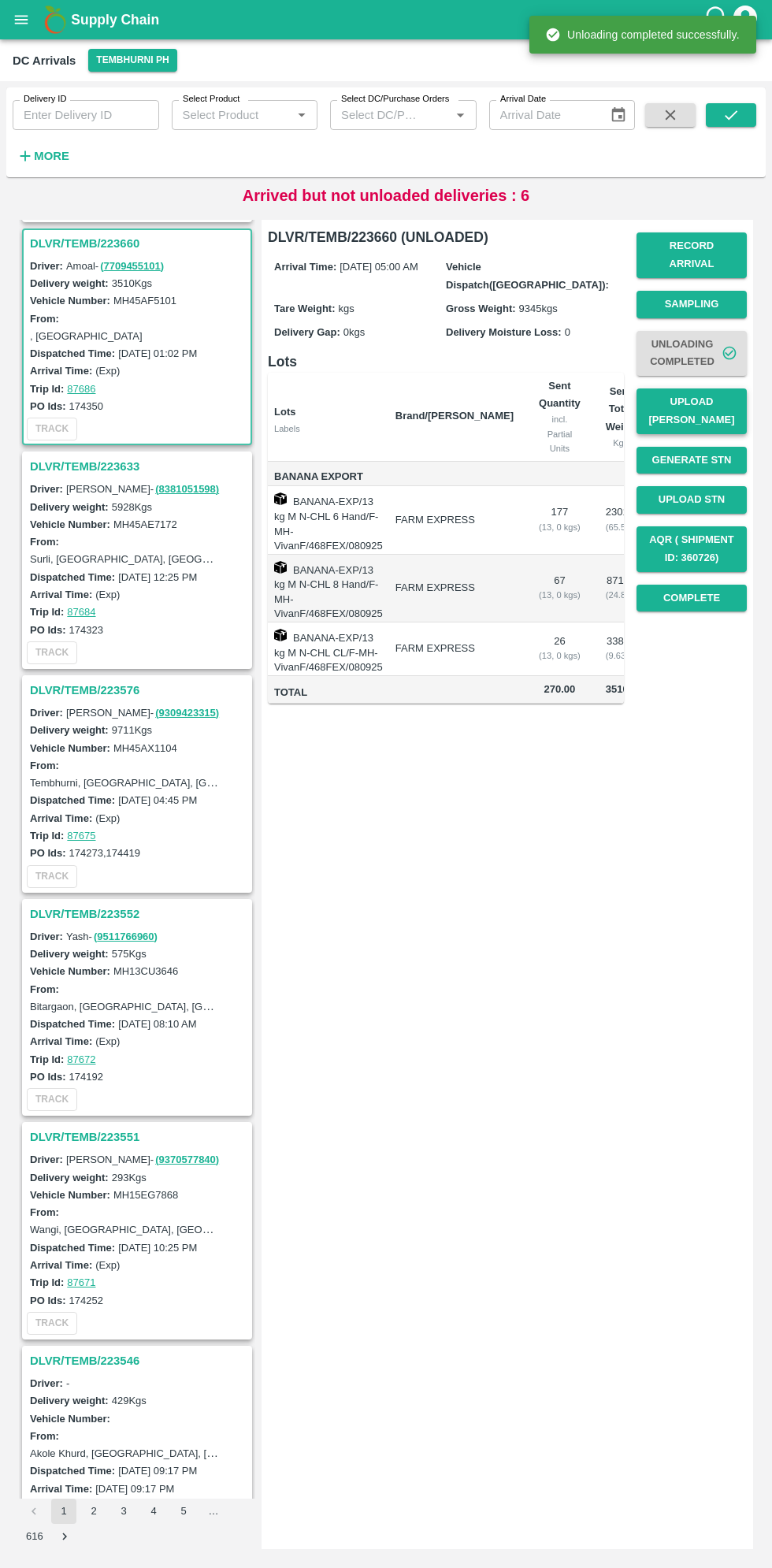
click at [709, 400] on button "Upload [PERSON_NAME]" at bounding box center [692, 411] width 111 height 46
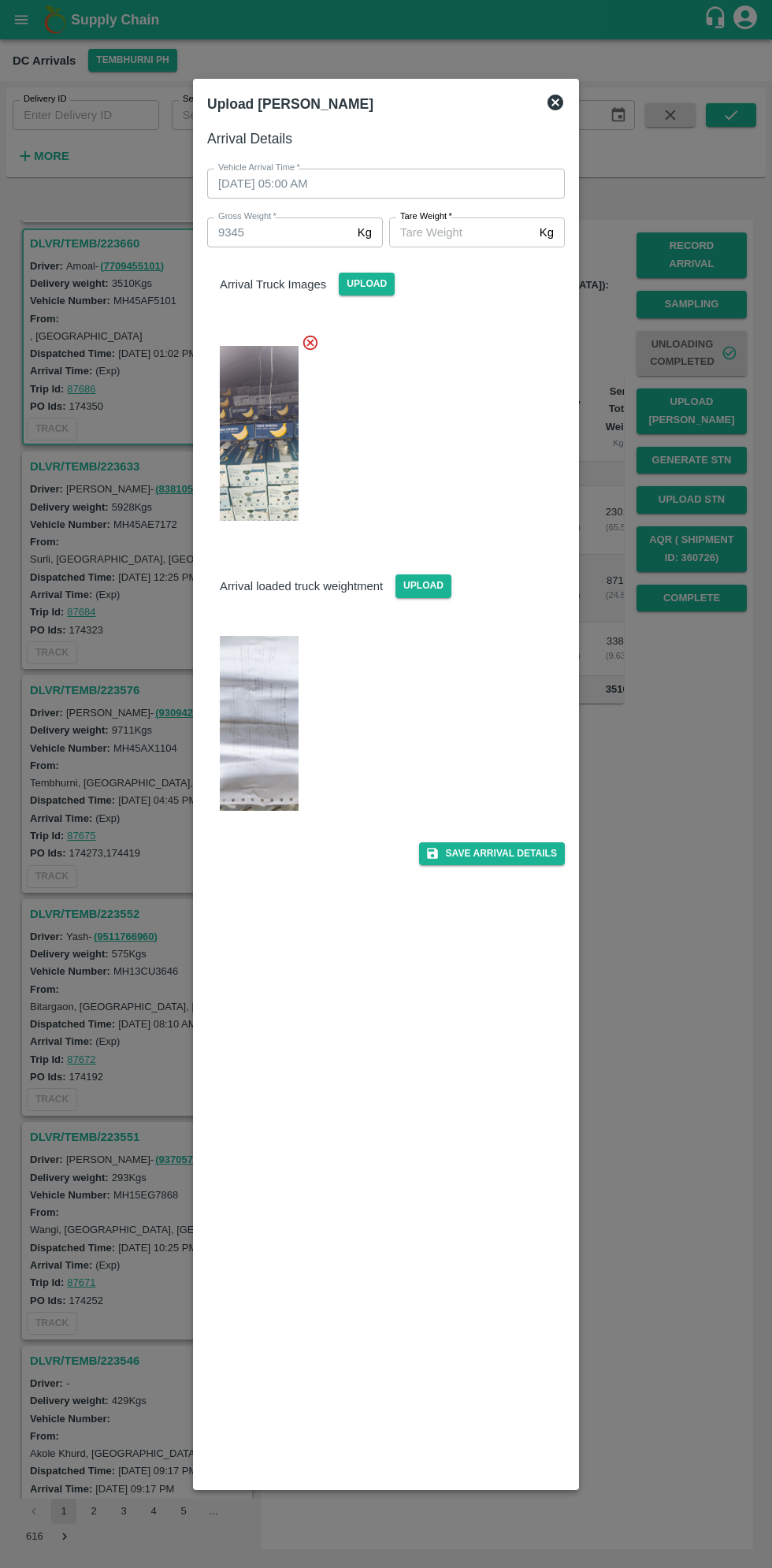
click at [270, 715] on img at bounding box center [259, 723] width 79 height 175
click at [459, 236] on input "[PERSON_NAME]   *" at bounding box center [461, 232] width 144 height 30
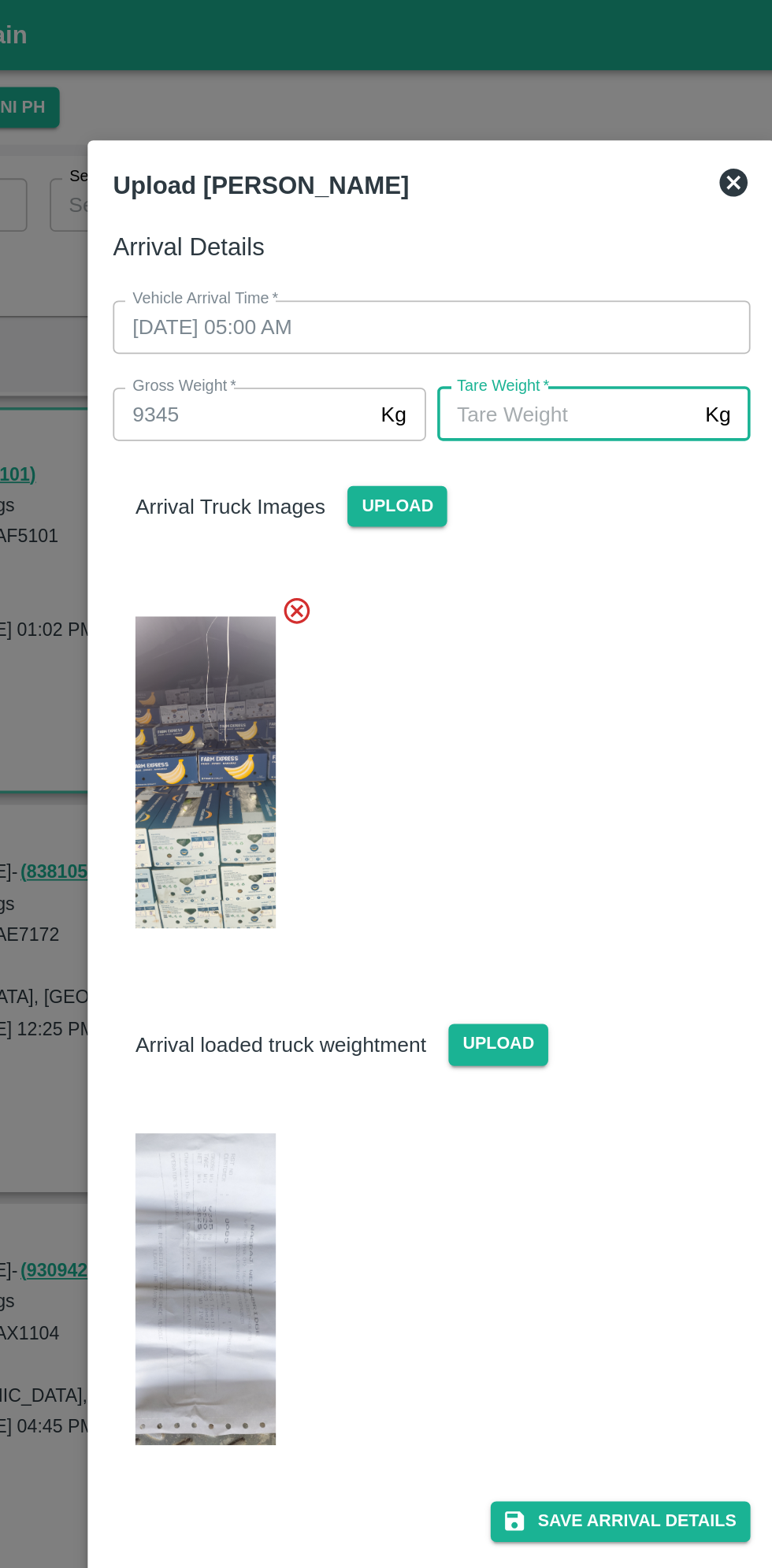
click at [256, 716] on img at bounding box center [259, 723] width 79 height 175
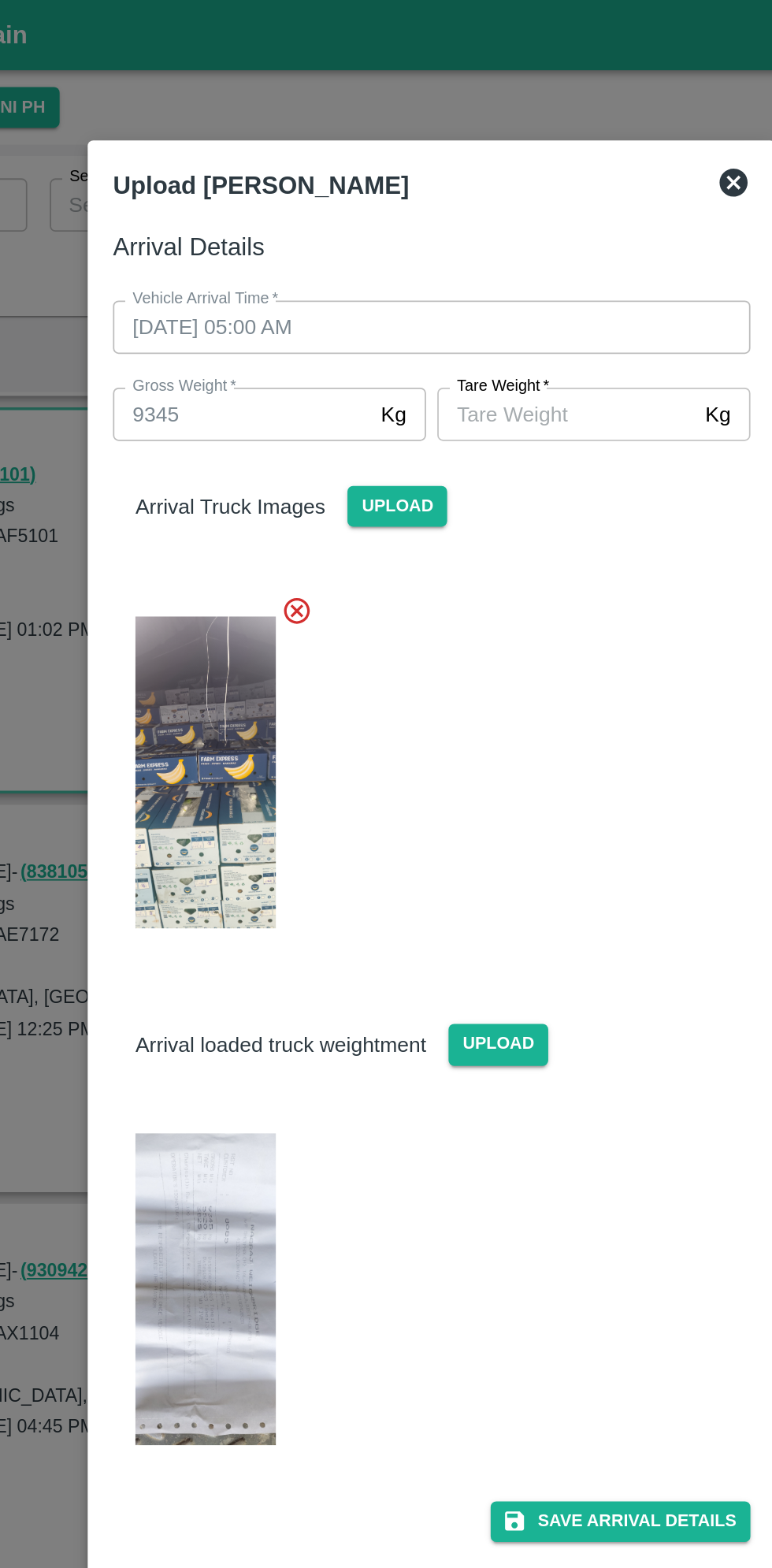
click at [444, 237] on input "[PERSON_NAME]   *" at bounding box center [461, 232] width 144 height 30
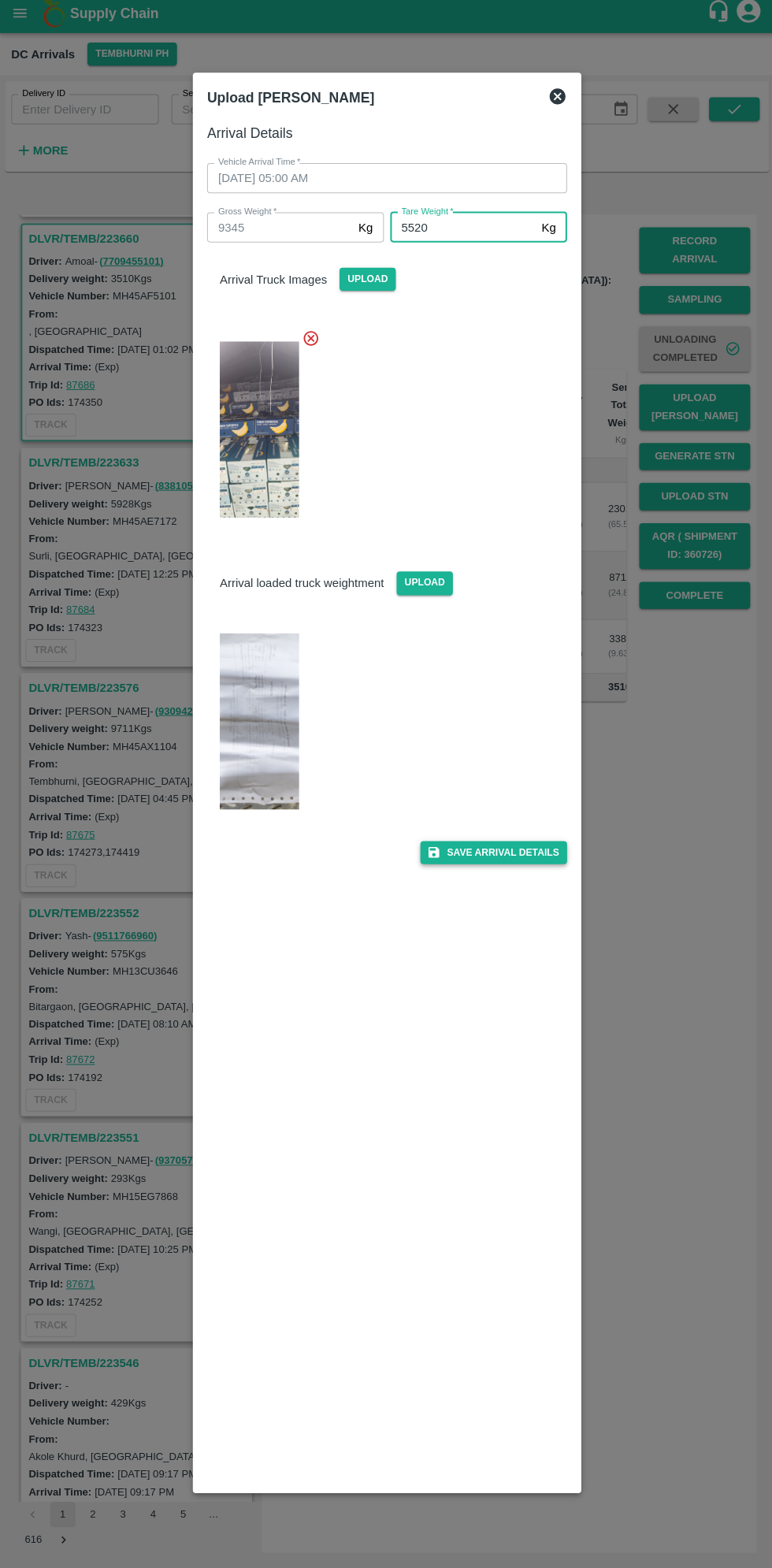
type input "5520"
click at [506, 857] on button "Save Arrival Details" at bounding box center [492, 853] width 146 height 22
